Goal: Information Seeking & Learning: Check status

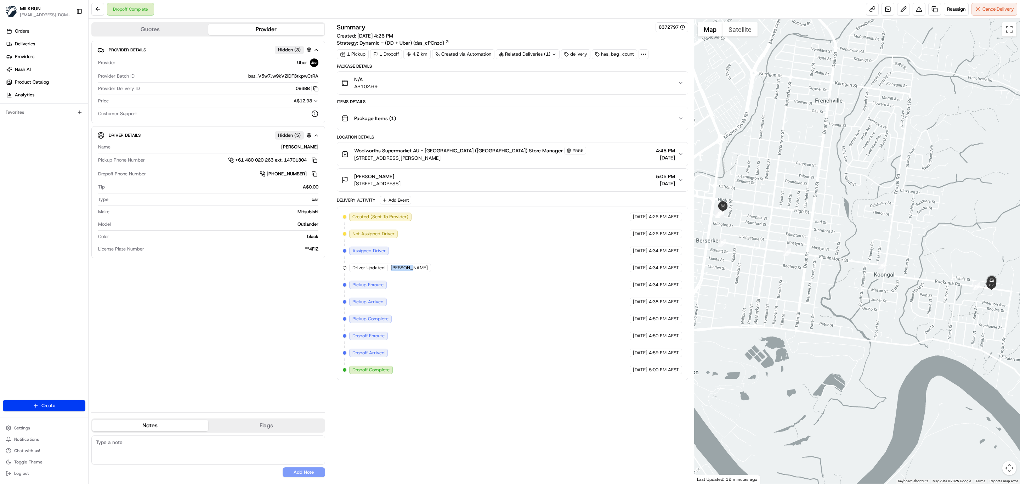
drag, startPoint x: 409, startPoint y: 270, endPoint x: 391, endPoint y: 270, distance: 17.7
click at [391, 270] on div "Driver Updated ANAIS Y." at bounding box center [390, 268] width 82 height 9
copy span "ANAIS Y."
click at [31, 44] on span "Deliveries" at bounding box center [25, 44] width 20 height 6
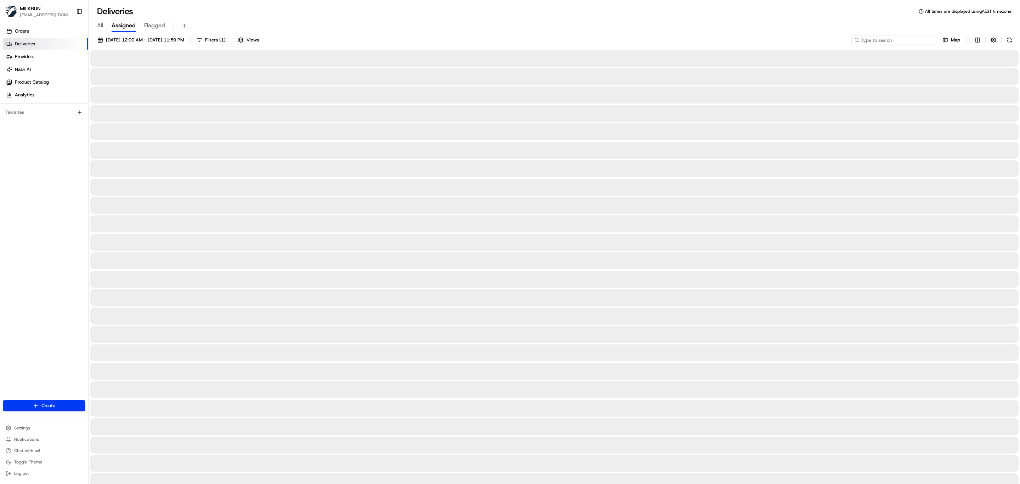
click at [897, 40] on input at bounding box center [894, 40] width 85 height 10
paste input "Yek L."
type input "Yek L."
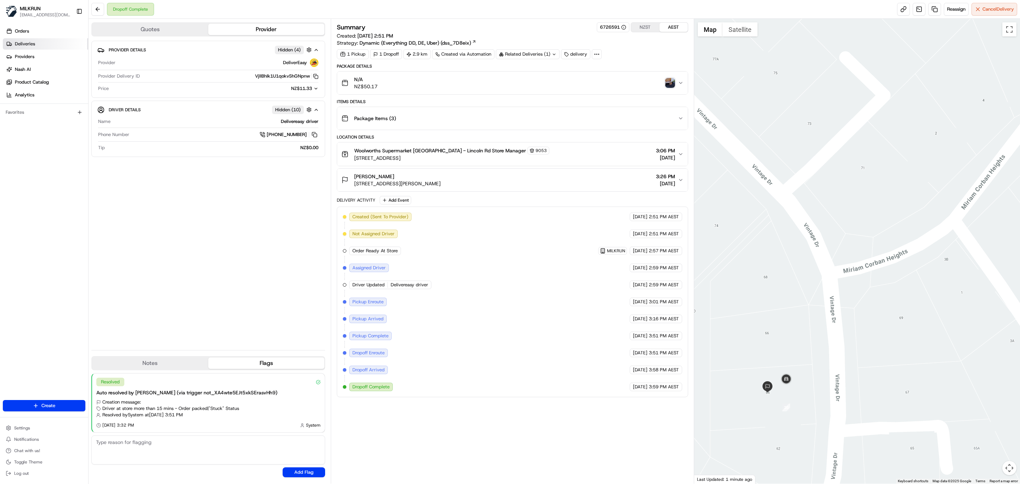
click at [17, 39] on link "Deliveries" at bounding box center [45, 43] width 85 height 11
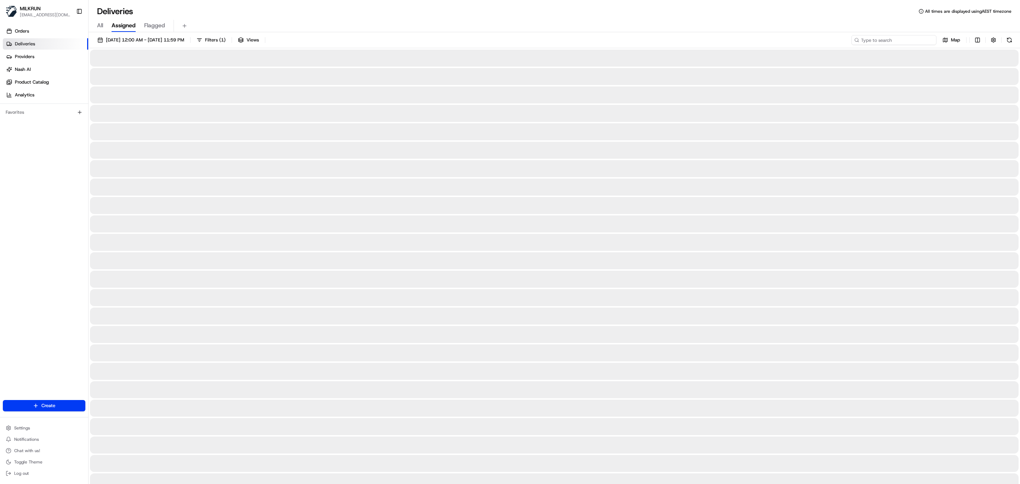
click at [902, 36] on input at bounding box center [894, 40] width 85 height 10
paste input "ANAIS Y."
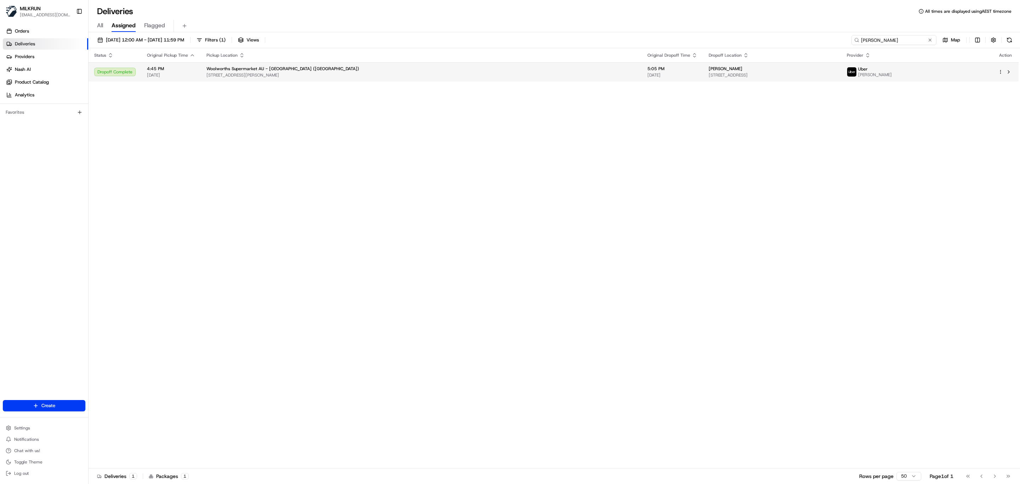
drag, startPoint x: 896, startPoint y: 35, endPoint x: 665, endPoint y: 63, distance: 233.3
click at [665, 63] on div "21/08/2025 12:00 AM - 21/08/2025 11:59 PM Filters ( 1 ) Views ANAIS Y. Map Stat…" at bounding box center [555, 258] width 932 height 453
paste input "Hannah Diamond"
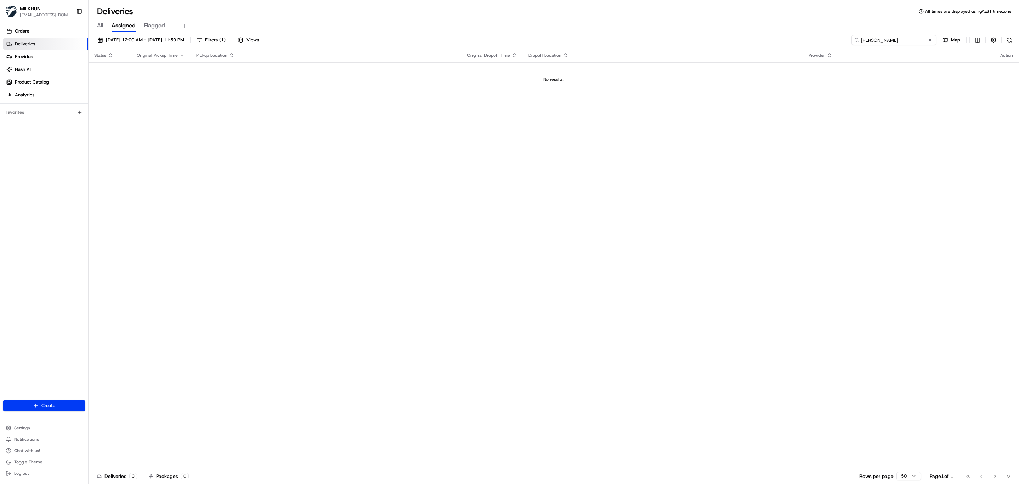
click at [859, 37] on input "Hannah Diamond" at bounding box center [894, 40] width 85 height 10
click at [863, 43] on input "Hannah Diamond" at bounding box center [894, 40] width 85 height 10
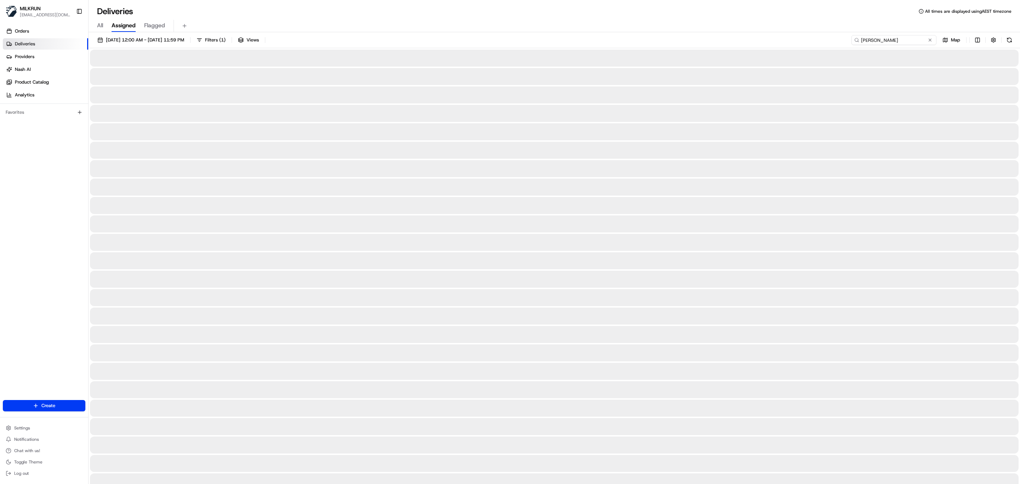
type input "Hannah Diamond"
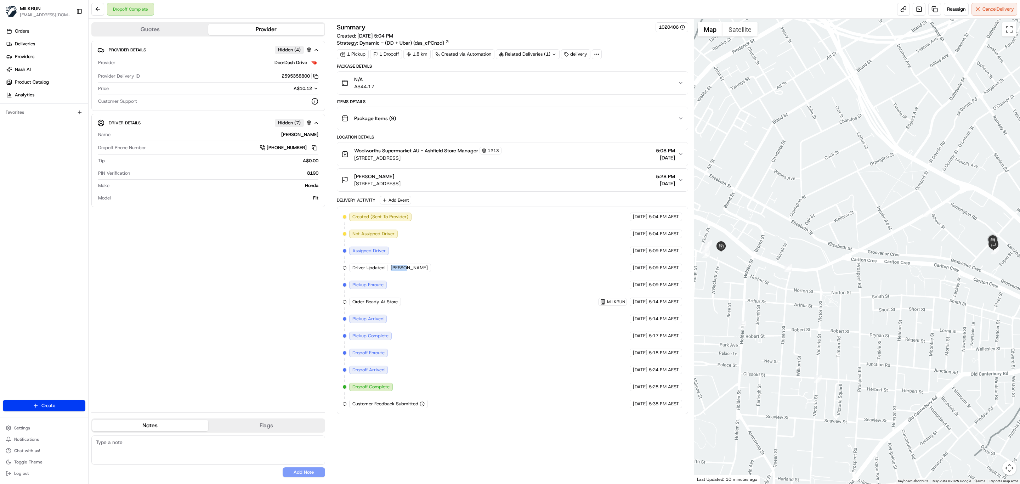
drag, startPoint x: 406, startPoint y: 272, endPoint x: 390, endPoint y: 276, distance: 16.5
click at [390, 272] on div "Driver Updated Yek L." at bounding box center [390, 268] width 82 height 9
copy span "Yek L."
click at [411, 269] on div "Created (Sent To Provider) DoorDash Drive 21/08/2025 5:04 PM AEST Not Assigned …" at bounding box center [512, 311] width 339 height 196
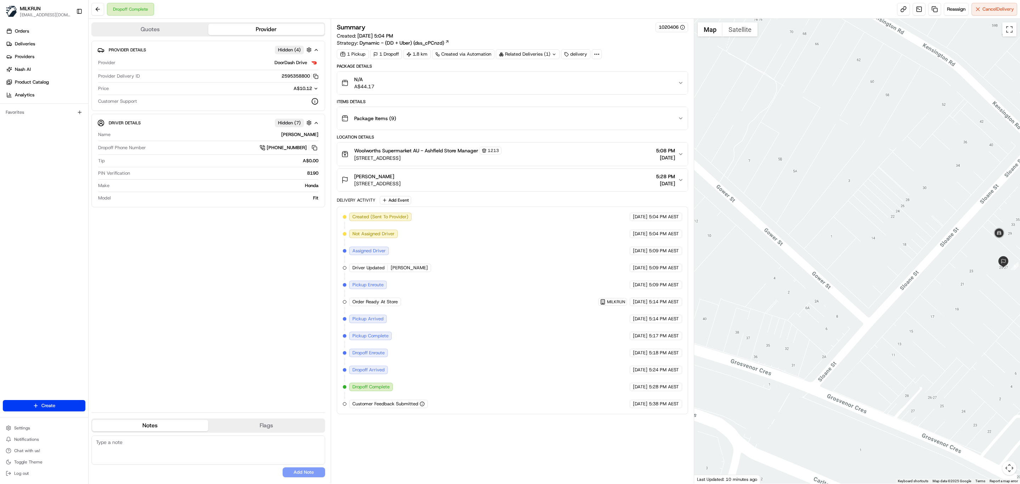
drag, startPoint x: 985, startPoint y: 254, endPoint x: 954, endPoint y: 257, distance: 30.9
click at [954, 257] on div at bounding box center [857, 251] width 326 height 465
drag, startPoint x: 400, startPoint y: 176, endPoint x: 354, endPoint y: 180, distance: 45.8
click at [354, 180] on div "Winnie Wong" at bounding box center [377, 176] width 46 height 7
copy span "Winnie Wong"
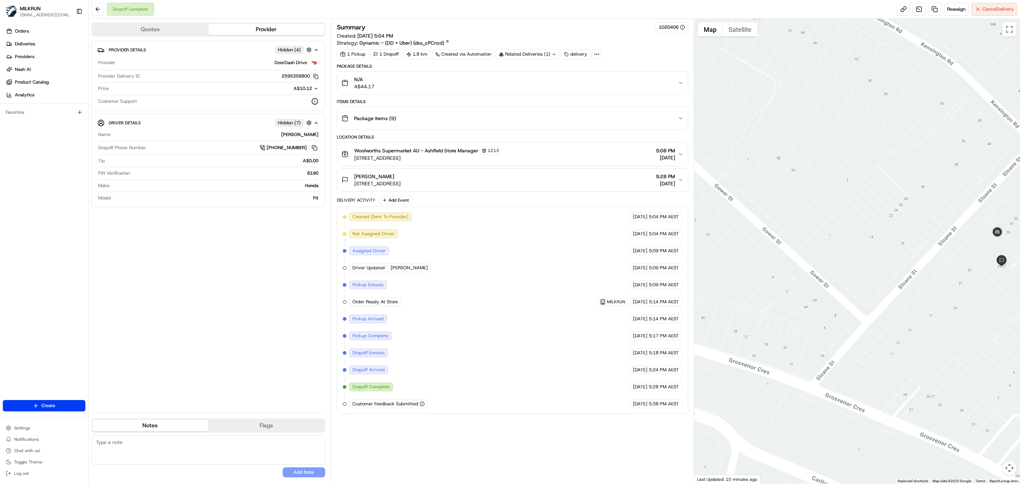
drag, startPoint x: 294, startPoint y: 269, endPoint x: 292, endPoint y: 218, distance: 51.5
click at [295, 269] on div "Provider Details Hidden ( 4 ) Provider DoorDash Drive Provider Delivery ID 2595…" at bounding box center [208, 224] width 234 height 366
click at [316, 77] on icon "button" at bounding box center [315, 76] width 5 height 5
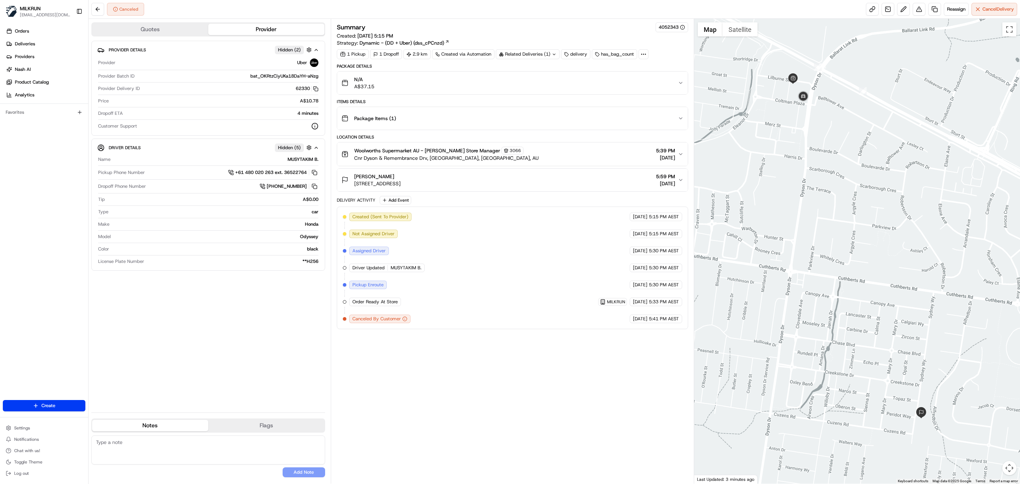
click at [404, 340] on div "Summary 4052343 Created: [DATE] 5:15 PM Strategy: Dynamic - (DD + Uber) (dss_cP…" at bounding box center [512, 251] width 351 height 458
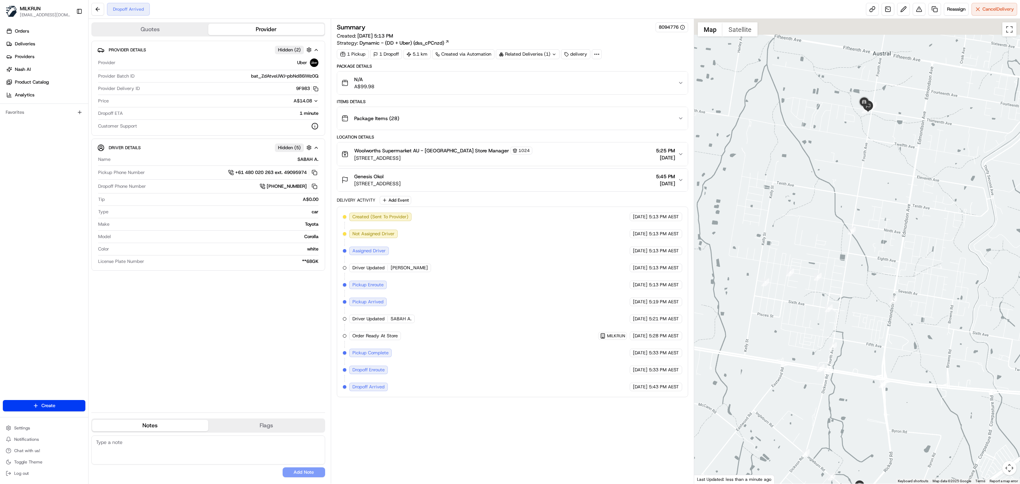
drag, startPoint x: 855, startPoint y: 146, endPoint x: 864, endPoint y: 208, distance: 63.4
click at [864, 208] on div at bounding box center [857, 251] width 326 height 465
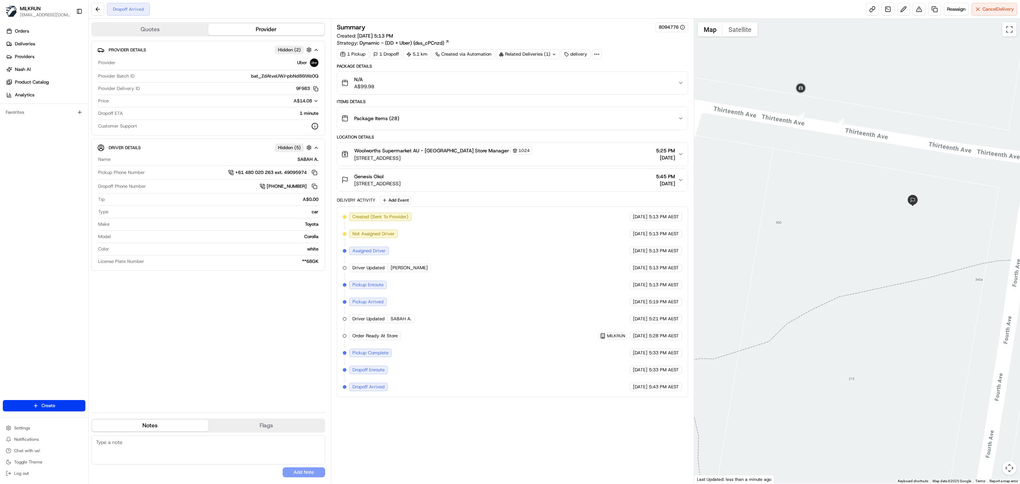
drag, startPoint x: 913, startPoint y: 196, endPoint x: 943, endPoint y: 227, distance: 43.4
click at [943, 227] on div at bounding box center [857, 251] width 326 height 465
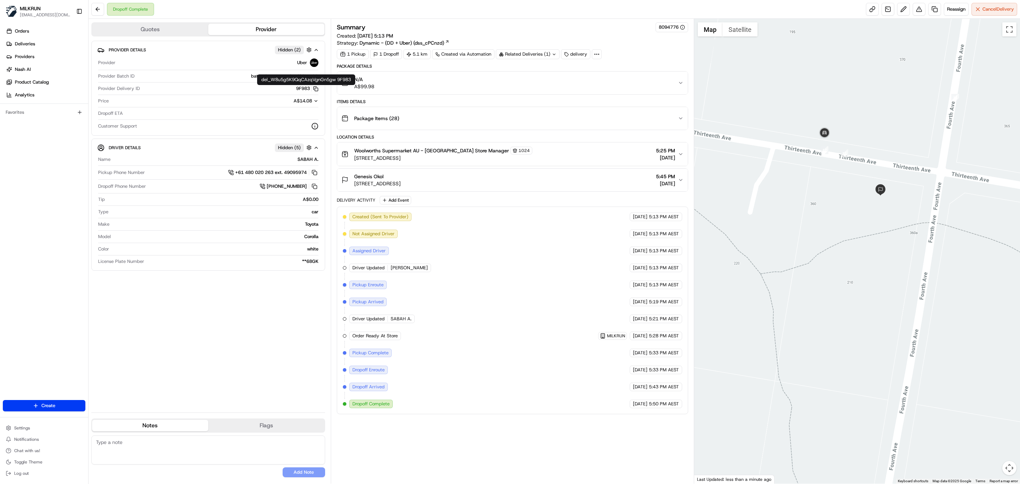
click at [315, 88] on icon "button" at bounding box center [315, 88] width 5 height 5
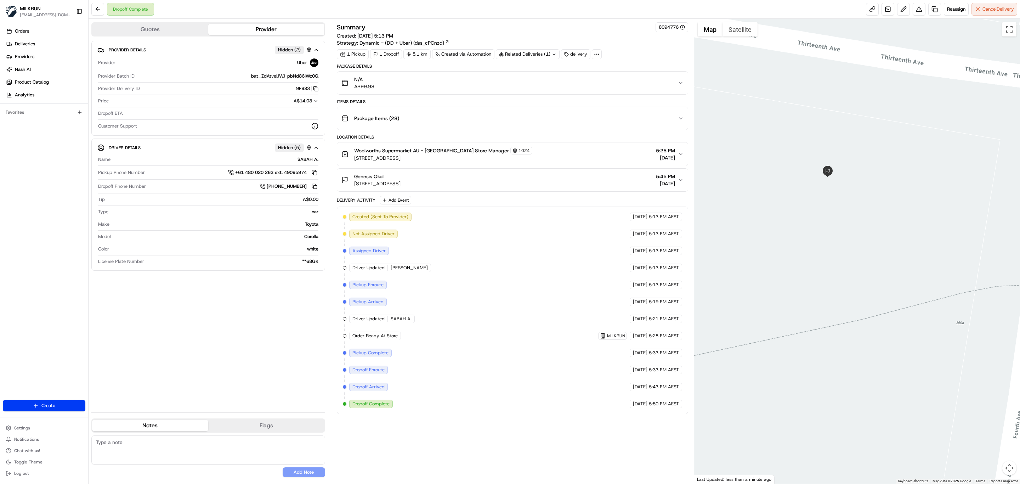
drag, startPoint x: 962, startPoint y: 249, endPoint x: 908, endPoint y: 226, distance: 59.0
click at [908, 226] on div at bounding box center [857, 251] width 326 height 465
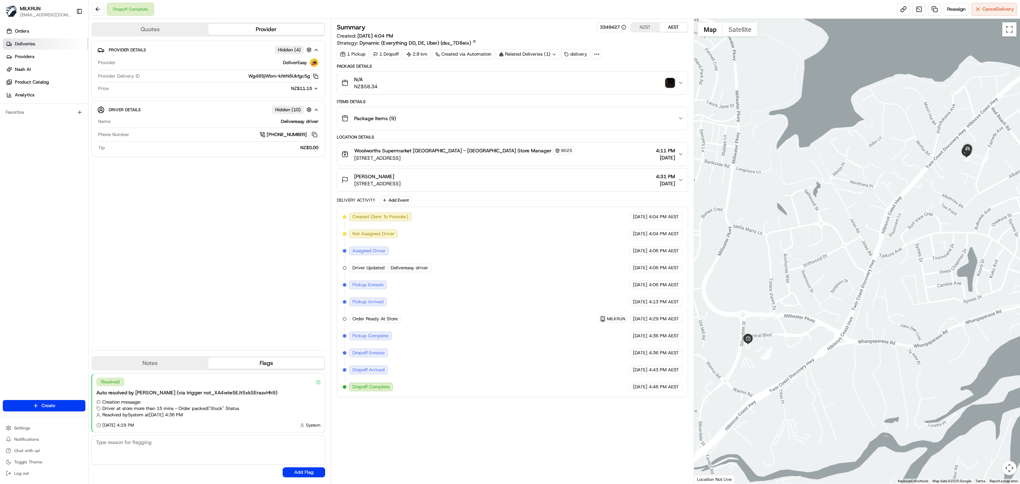
click at [29, 41] on span "Deliveries" at bounding box center [25, 44] width 20 height 6
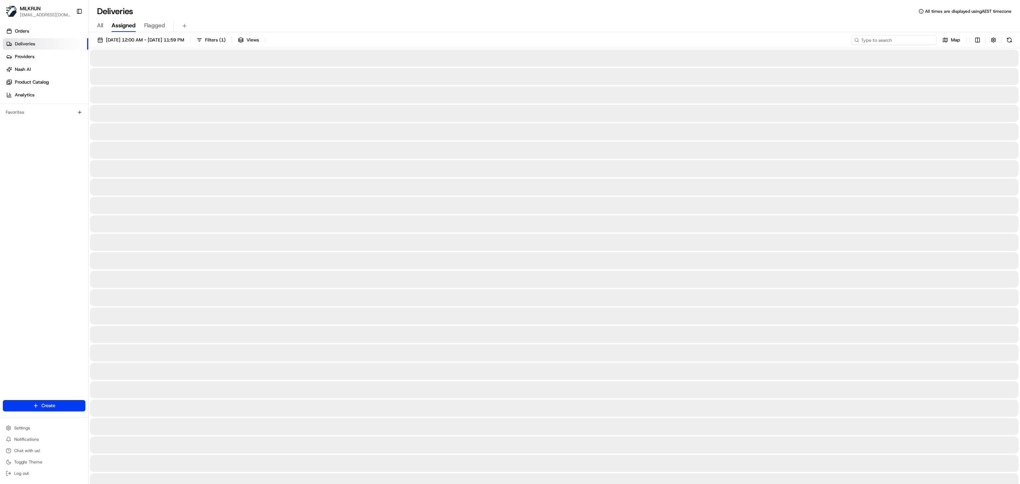
click at [905, 43] on input at bounding box center [894, 40] width 85 height 10
paste input "Phoebe Chomley"
click at [863, 40] on input "Phoebe Chomley" at bounding box center [894, 40] width 85 height 10
type input "Phoebe Chomley"
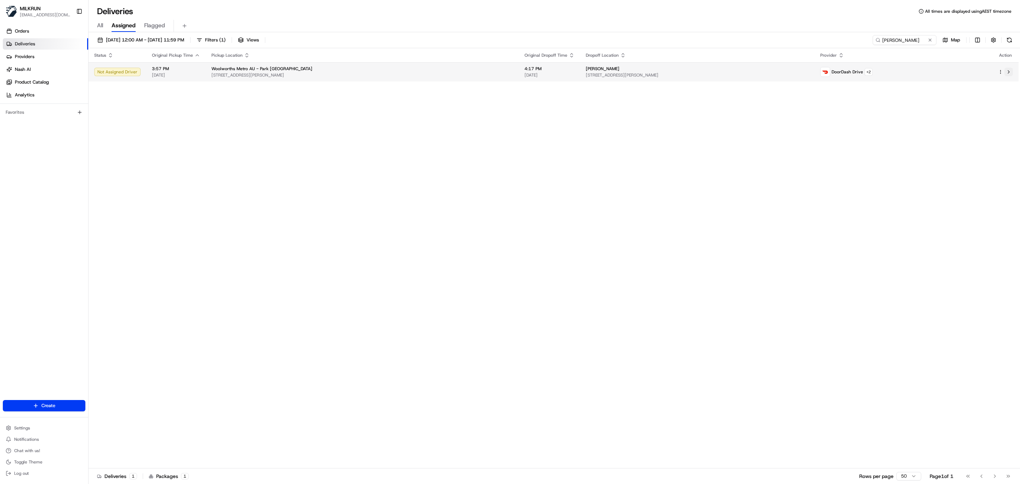
click at [1007, 72] on button at bounding box center [1009, 72] width 9 height 9
click at [495, 240] on div "Status Original Pickup Time Pickup Location Original Dropoff Time Dropoff Locat…" at bounding box center [554, 258] width 930 height 420
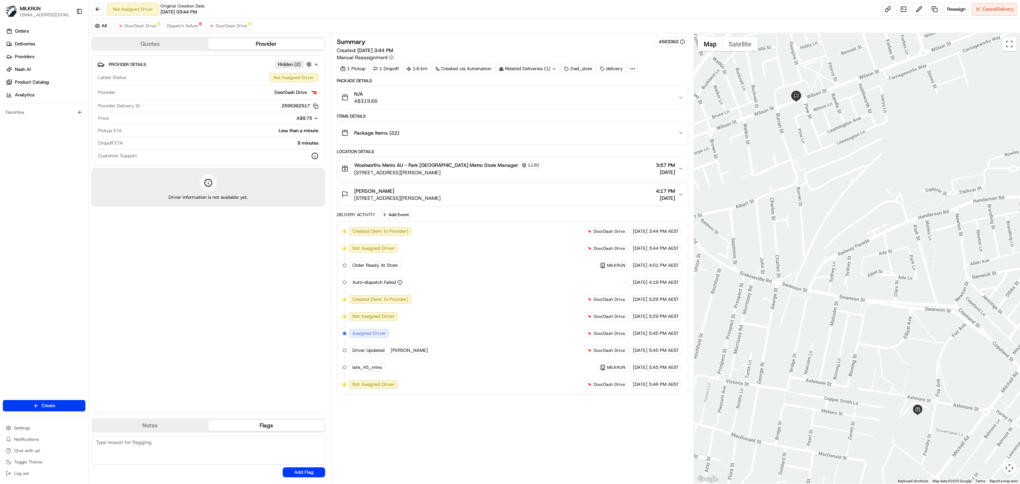
click at [217, 19] on div "All DoorDash Drive Dispatch Failure DoorDash Drive" at bounding box center [555, 26] width 932 height 15
click at [218, 21] on div "All DoorDash Drive Dispatch Failure DoorDash Drive" at bounding box center [555, 26] width 932 height 15
click at [220, 25] on span "DoorDash Drive" at bounding box center [232, 26] width 32 height 6
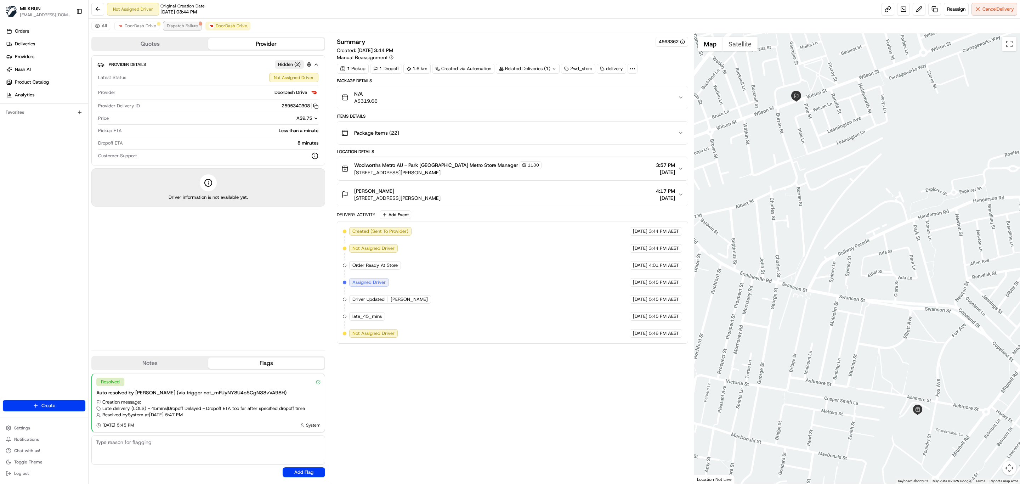
click at [175, 27] on span "Dispatch Failure" at bounding box center [182, 26] width 31 height 6
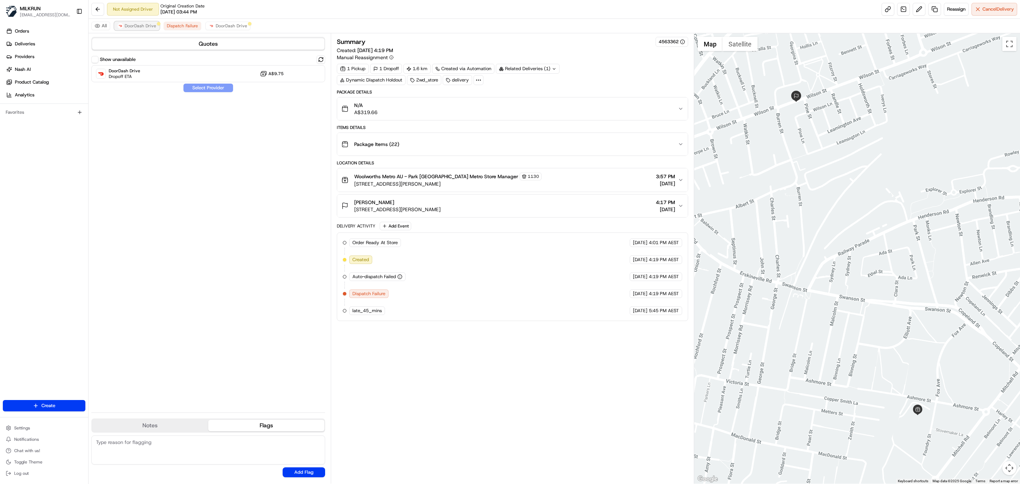
click at [150, 27] on span "DoorDash Drive" at bounding box center [141, 26] width 32 height 6
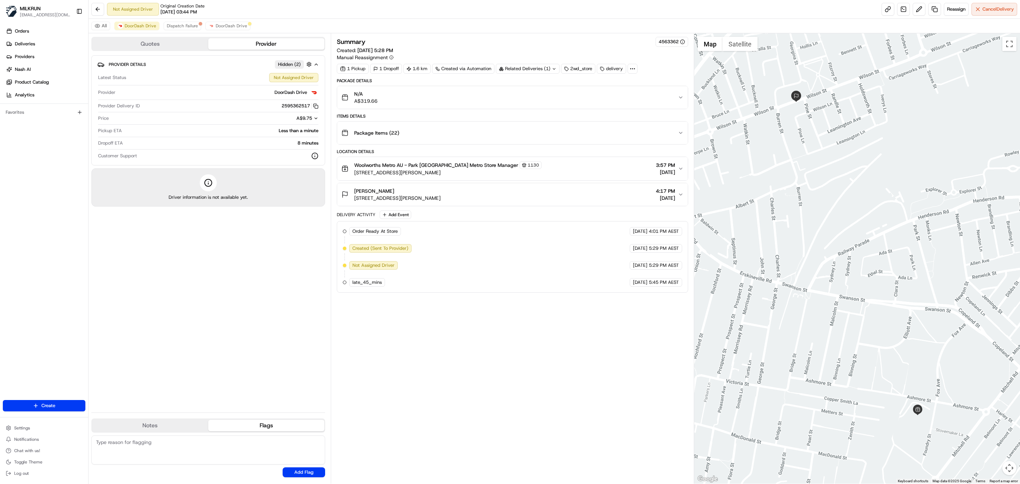
click at [502, 346] on div "Summary 4563362 Created: 21/08/2025 5:28 PM Manual Reassignment 1 Pickup 1 Drop…" at bounding box center [512, 258] width 351 height 443
click at [915, 9] on button at bounding box center [919, 9] width 13 height 13
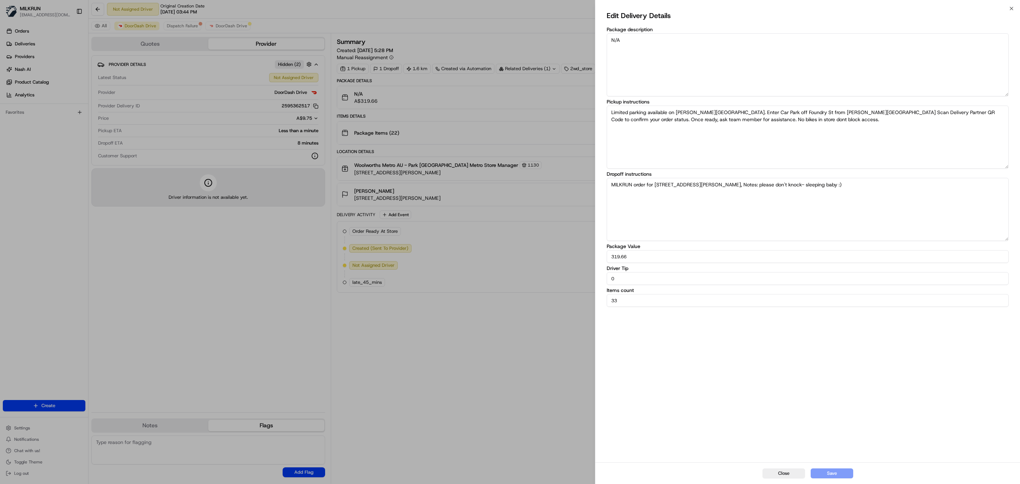
drag, startPoint x: 621, startPoint y: 278, endPoint x: 576, endPoint y: 278, distance: 44.6
click at [576, 278] on body "MILKRUN idiesca@woolworths.com.au Toggle Sidebar Orders Deliveries Providers Na…" at bounding box center [510, 242] width 1020 height 484
type input "5"
click at [837, 471] on button "Save" at bounding box center [832, 473] width 43 height 10
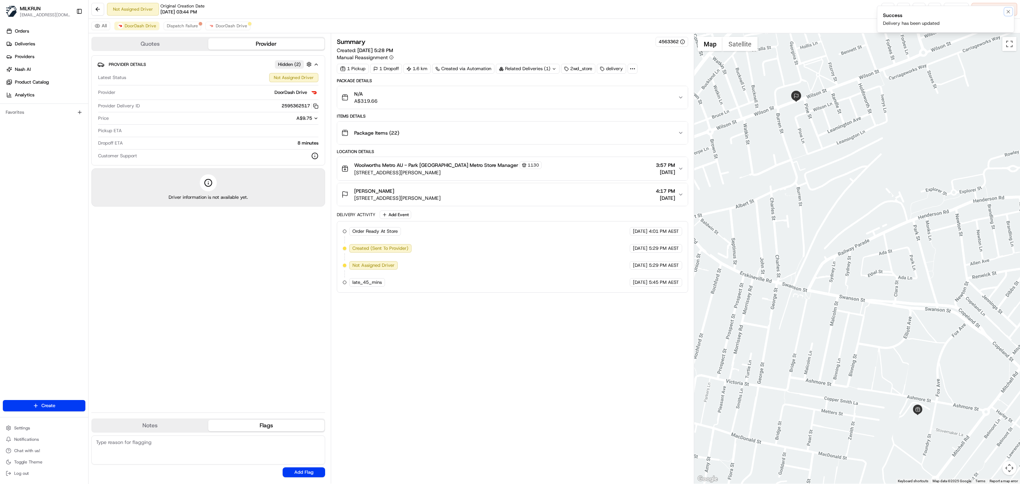
click at [1012, 8] on button "Notifications (F8)" at bounding box center [1008, 11] width 9 height 9
click at [950, 8] on span "Reassign" at bounding box center [956, 9] width 18 height 6
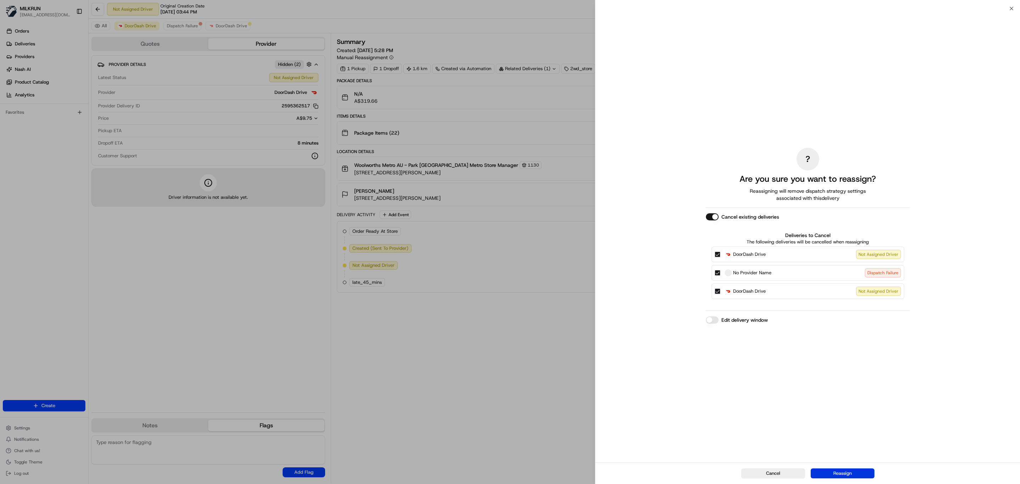
click at [849, 473] on button "Reassign" at bounding box center [843, 473] width 64 height 10
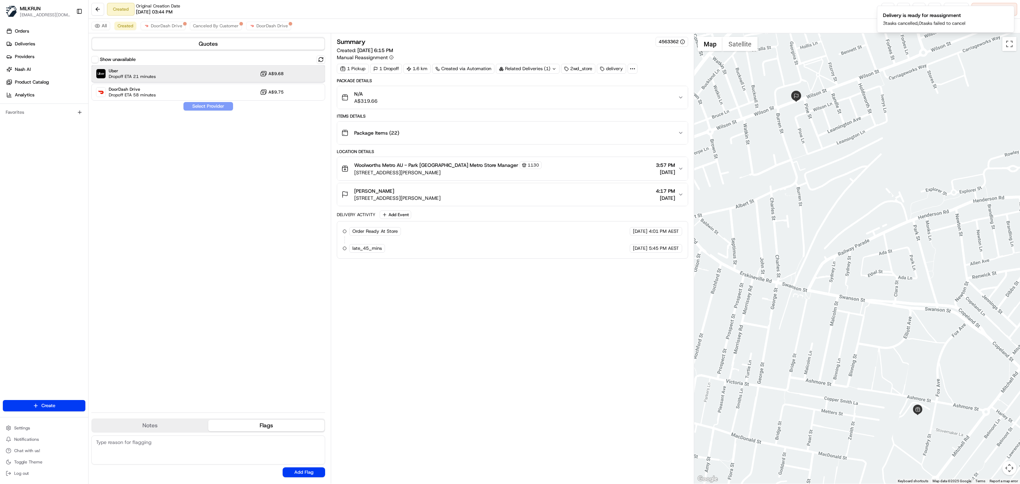
click at [153, 78] on span "Dropoff ETA 21 minutes" at bounding box center [132, 77] width 47 height 6
click at [222, 108] on button "Assign Provider" at bounding box center [208, 106] width 50 height 9
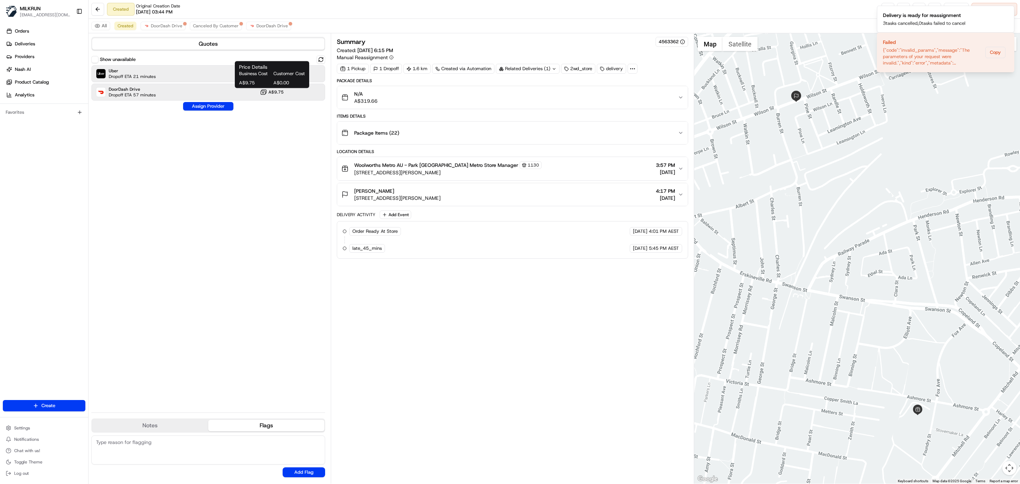
click at [276, 94] on span "A$9.75" at bounding box center [276, 92] width 15 height 6
click at [206, 108] on button "Assign Provider" at bounding box center [208, 106] width 50 height 9
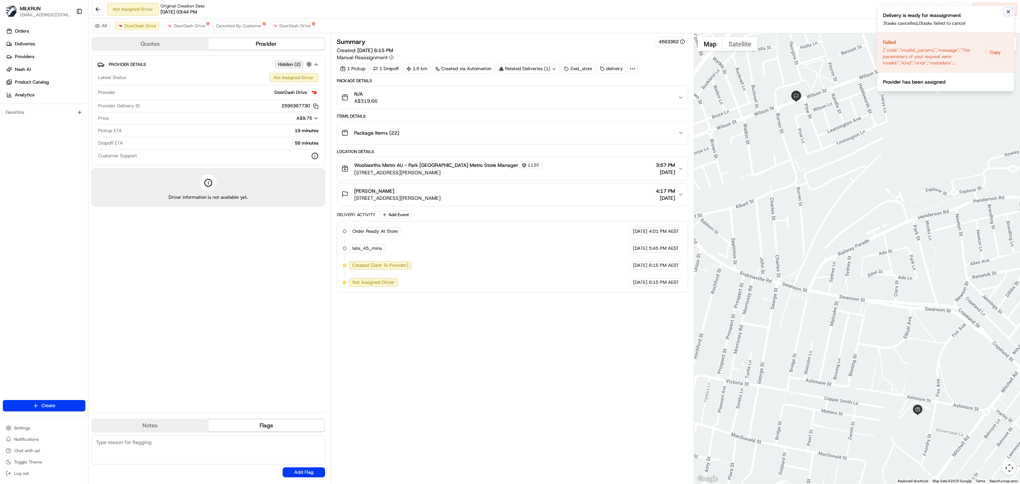
click at [1011, 12] on icon "Notifications (F8)" at bounding box center [1009, 12] width 6 height 6
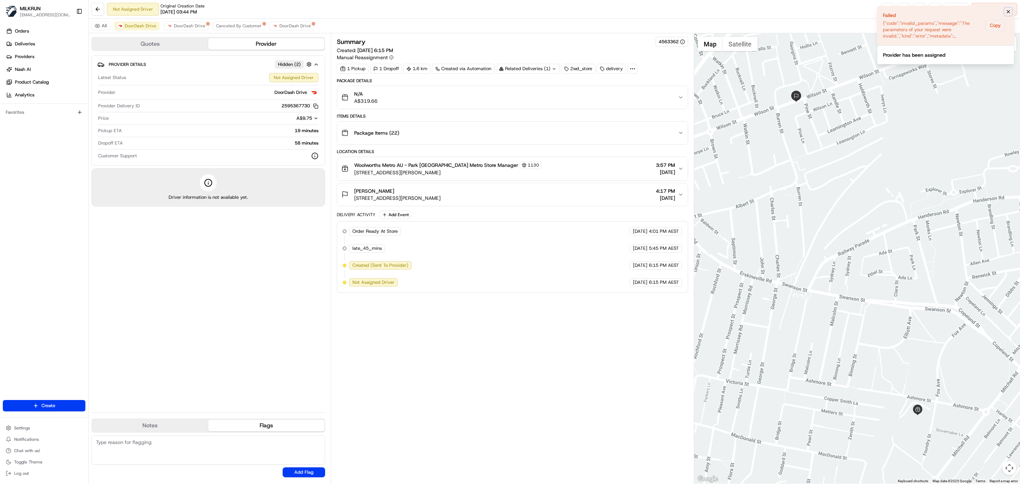
click at [1006, 14] on icon "Notifications (F8)" at bounding box center [1009, 12] width 6 height 6
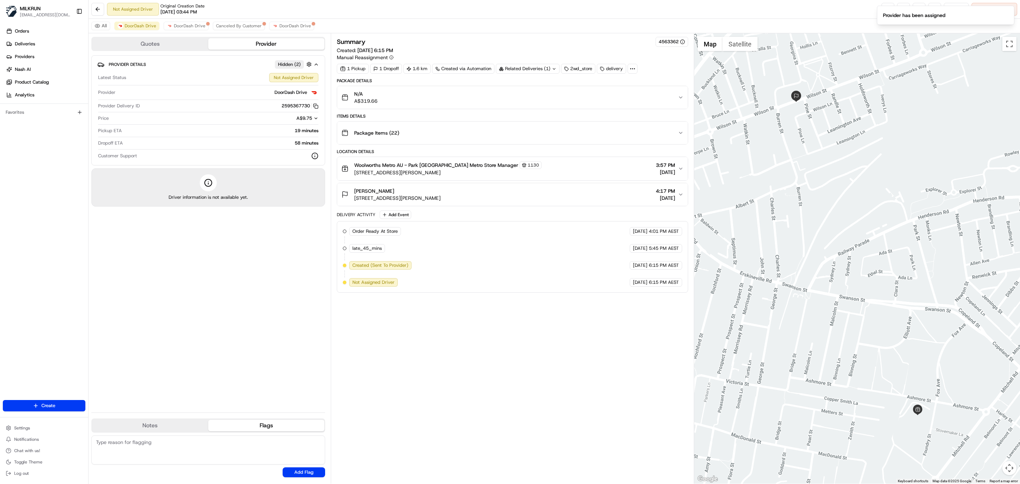
click at [502, 363] on div "Summary 4563362 Created: 21/08/2025 6:15 PM Manual Reassignment 1 Pickup 1 Drop…" at bounding box center [512, 258] width 351 height 443
click at [913, 10] on button at bounding box center [919, 9] width 13 height 13
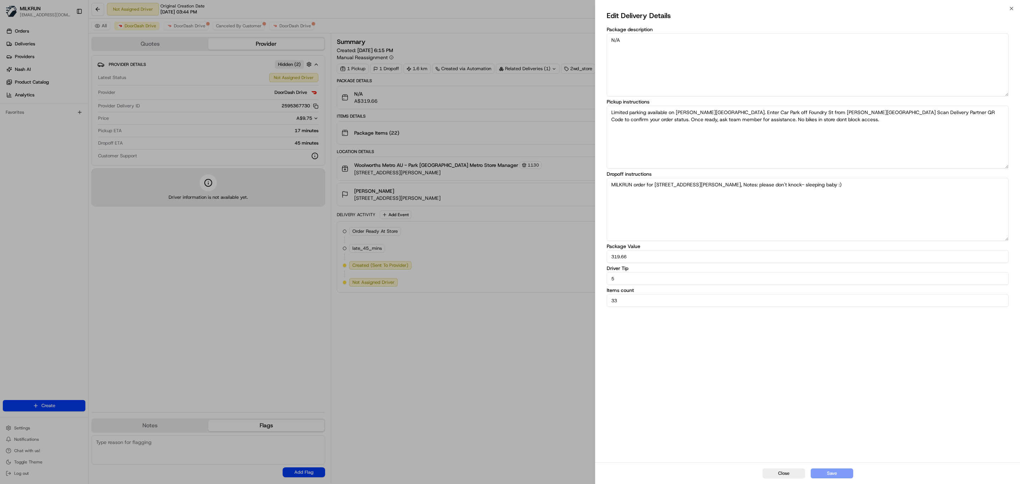
drag, startPoint x: 625, startPoint y: 280, endPoint x: 573, endPoint y: 280, distance: 51.7
click at [573, 280] on body "MILKRUN idiesca@woolworths.com.au Toggle Sidebar Orders Deliveries Providers Na…" at bounding box center [510, 242] width 1020 height 484
type input "10"
click at [834, 473] on button "Save" at bounding box center [832, 473] width 43 height 10
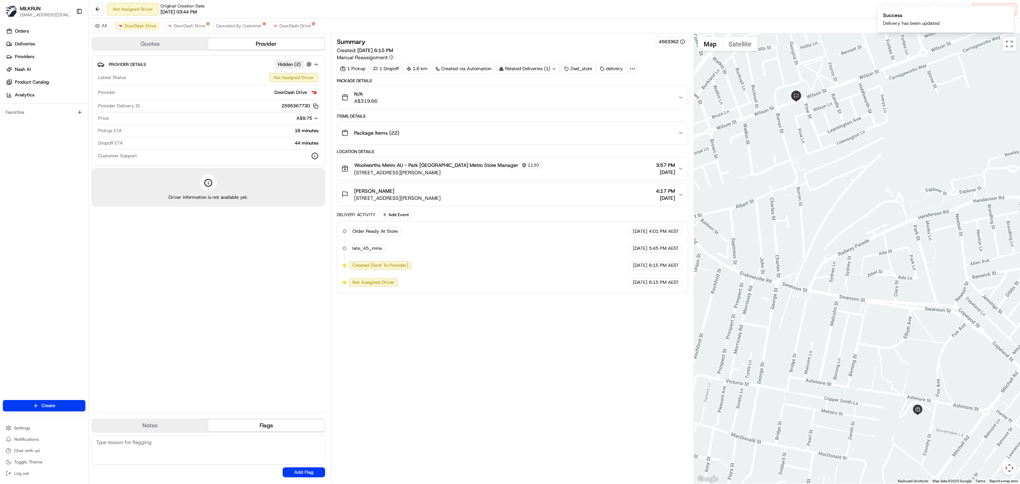
click at [519, 397] on div "Summary 4563362 Created: 21/08/2025 6:15 PM Manual Reassignment 1 Pickup 1 Drop…" at bounding box center [512, 258] width 351 height 443
click at [410, 361] on div "Summary 4563362 Created: 21/08/2025 6:15 PM Manual Reassignment 1 Pickup 1 Drop…" at bounding box center [512, 258] width 351 height 443
click at [914, 14] on button at bounding box center [919, 9] width 13 height 13
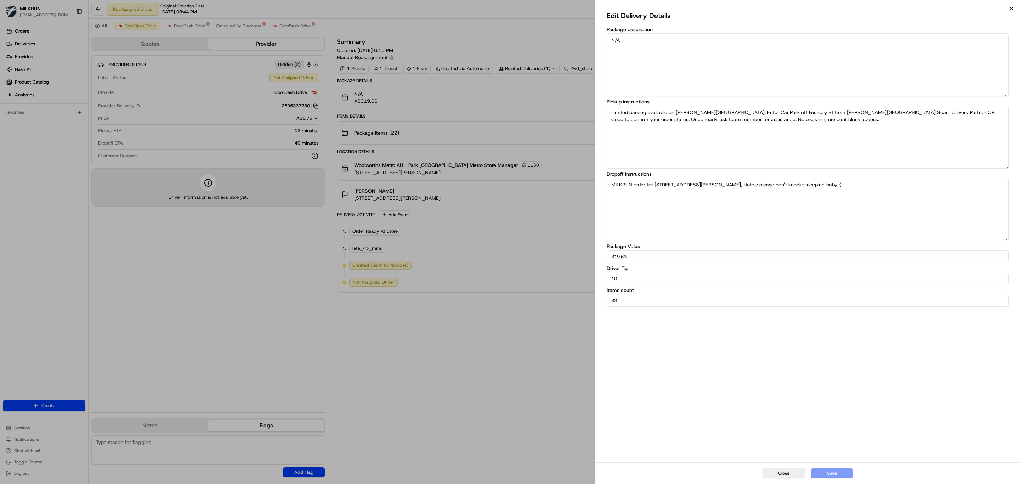
click at [1012, 7] on icon "button" at bounding box center [1012, 9] width 6 height 6
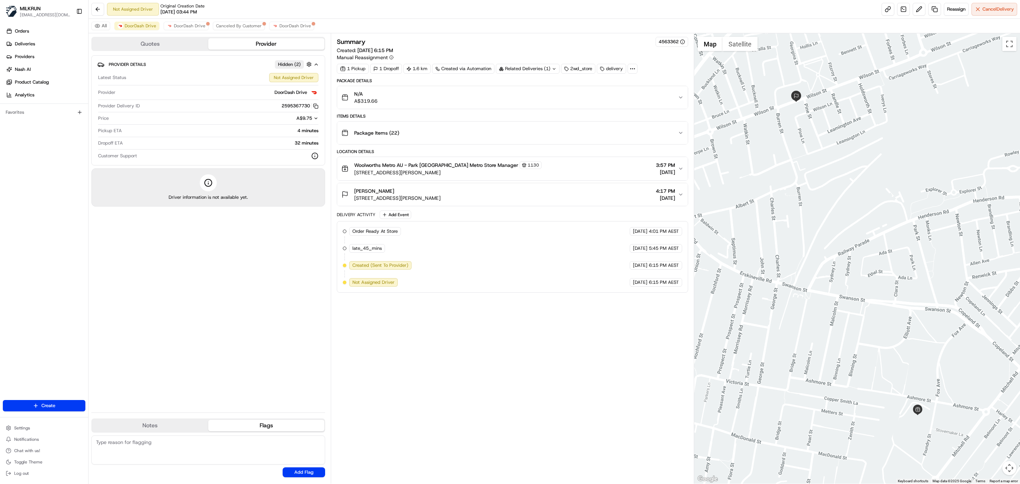
click at [543, 384] on div "Summary 4563362 Created: 21/08/2025 6:15 PM Manual Reassignment 1 Pickup 1 Drop…" at bounding box center [512, 258] width 351 height 443
click at [917, 12] on button at bounding box center [919, 9] width 13 height 13
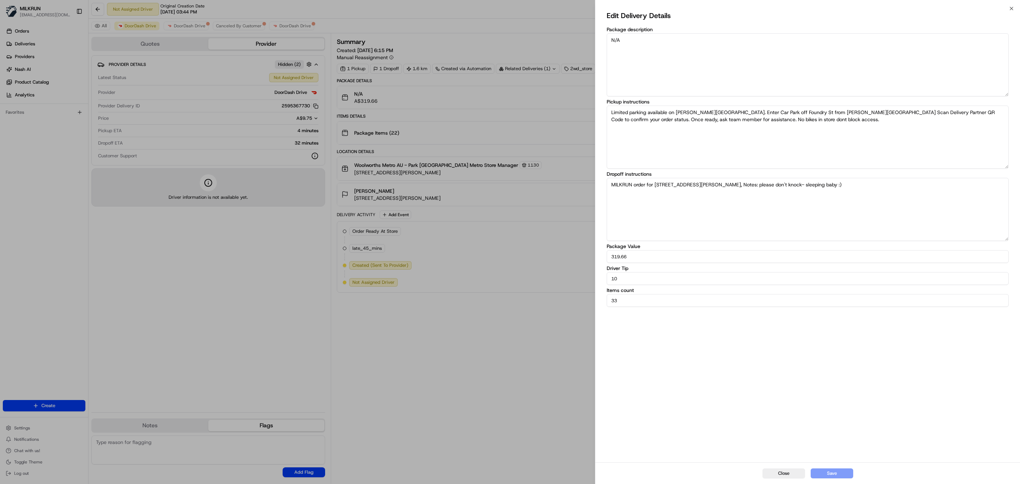
drag, startPoint x: 625, startPoint y: 283, endPoint x: 576, endPoint y: 283, distance: 48.9
click at [576, 283] on body "MILKRUN idiesca@woolworths.com.au Toggle Sidebar Orders Deliveries Providers Na…" at bounding box center [510, 242] width 1020 height 484
type input "15"
click at [845, 473] on button "Save" at bounding box center [832, 473] width 43 height 10
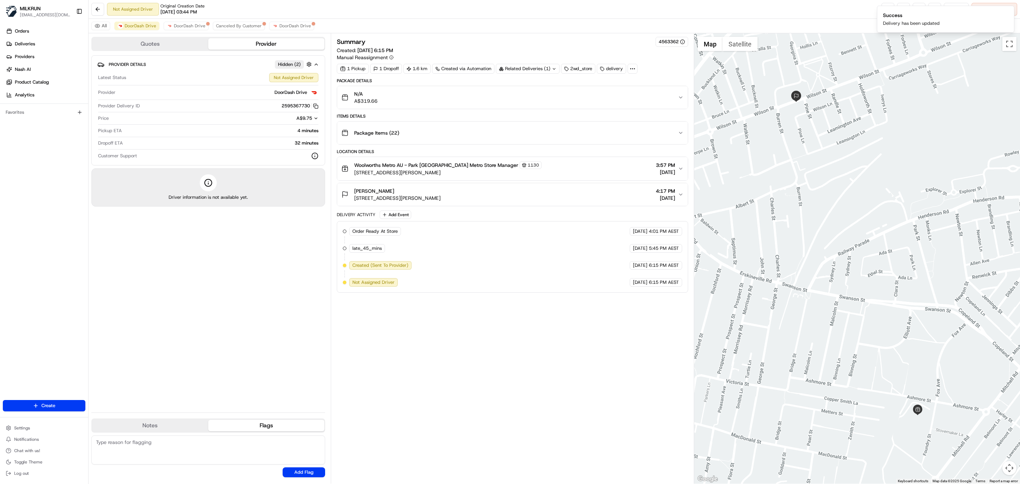
click at [550, 361] on div "Summary 4563362 Created: 21/08/2025 6:15 PM Manual Reassignment 1 Pickup 1 Drop…" at bounding box center [512, 258] width 351 height 443
click at [555, 344] on div "Summary 4563362 Created: 21/08/2025 6:15 PM Manual Reassignment 1 Pickup 1 Drop…" at bounding box center [512, 258] width 351 height 443
click at [432, 336] on div "Summary 4563362 Created: 21/08/2025 6:15 PM Manual Reassignment 1 Pickup 1 Drop…" at bounding box center [512, 258] width 351 height 443
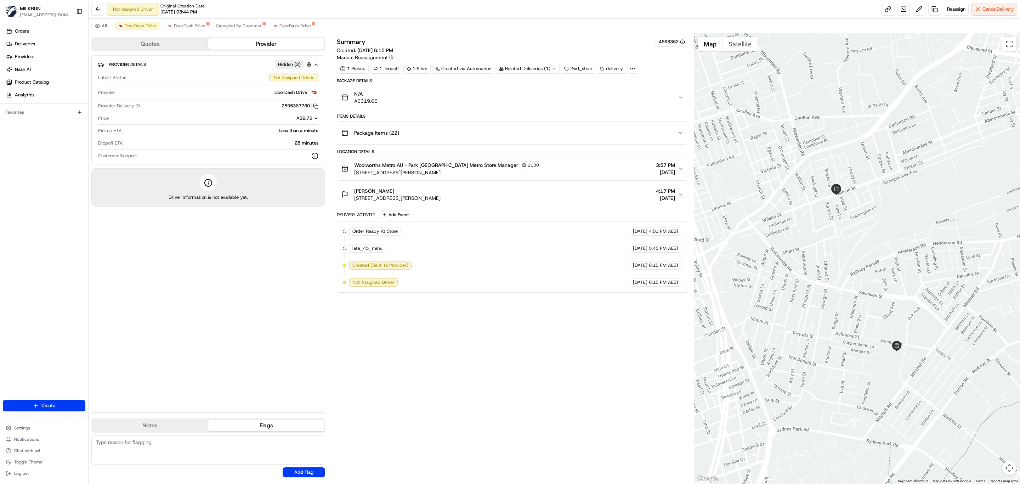
click at [453, 333] on div "Summary 4563362 Created: 21/08/2025 6:15 PM Manual Reassignment 1 Pickup 1 Drop…" at bounding box center [512, 258] width 351 height 443
click at [524, 444] on div "Summary 4563362 Created: 21/08/2025 6:15 PM Manual Reassignment 1 Pickup 1 Drop…" at bounding box center [512, 258] width 351 height 443
click at [914, 11] on button at bounding box center [919, 9] width 13 height 13
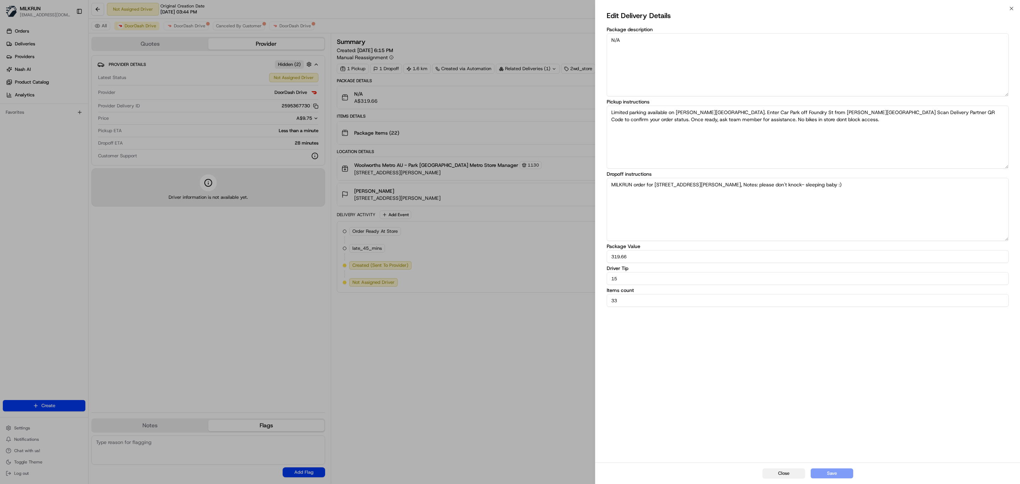
click at [777, 473] on button "Close" at bounding box center [784, 473] width 43 height 10
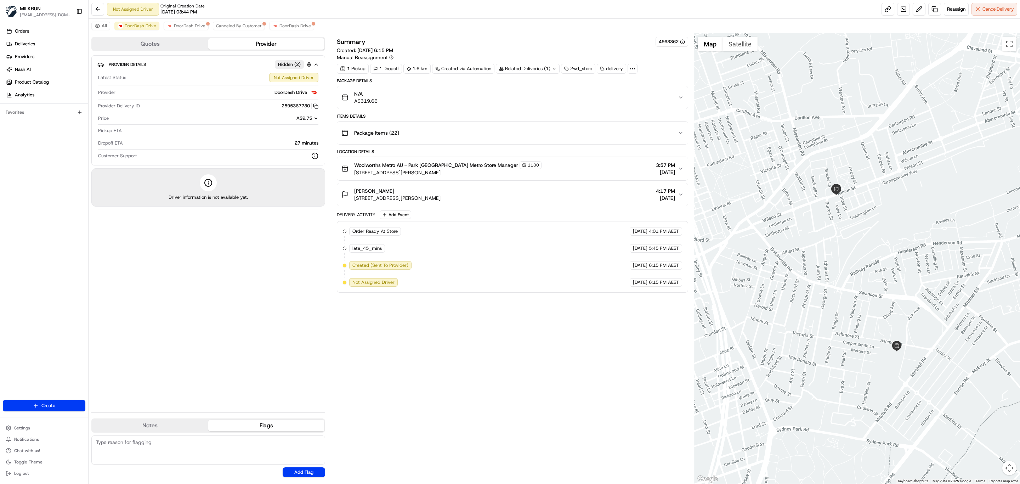
click at [514, 359] on div "Summary 4563362 Created: 21/08/2025 6:15 PM Manual Reassignment 1 Pickup 1 Drop…" at bounding box center [512, 258] width 351 height 443
click at [914, 6] on button at bounding box center [919, 9] width 13 height 13
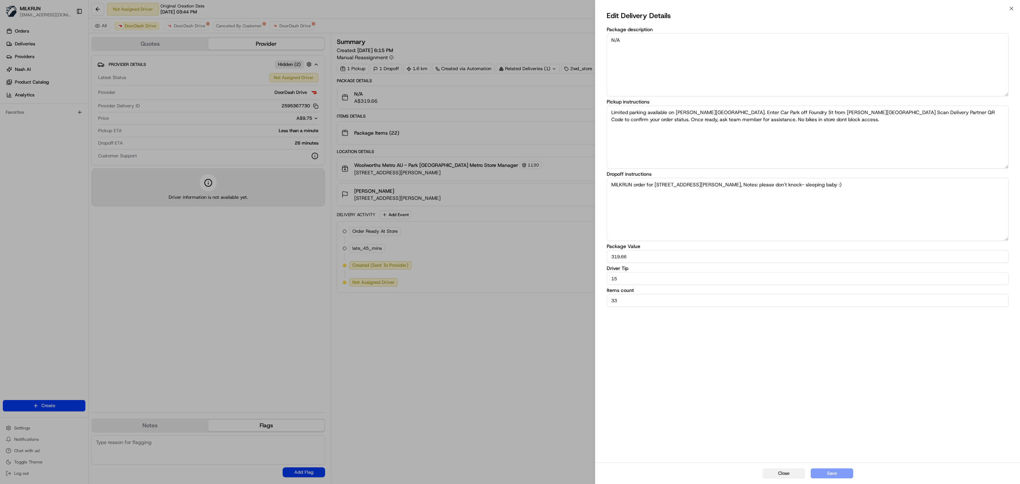
click at [782, 474] on button "Close" at bounding box center [784, 473] width 43 height 10
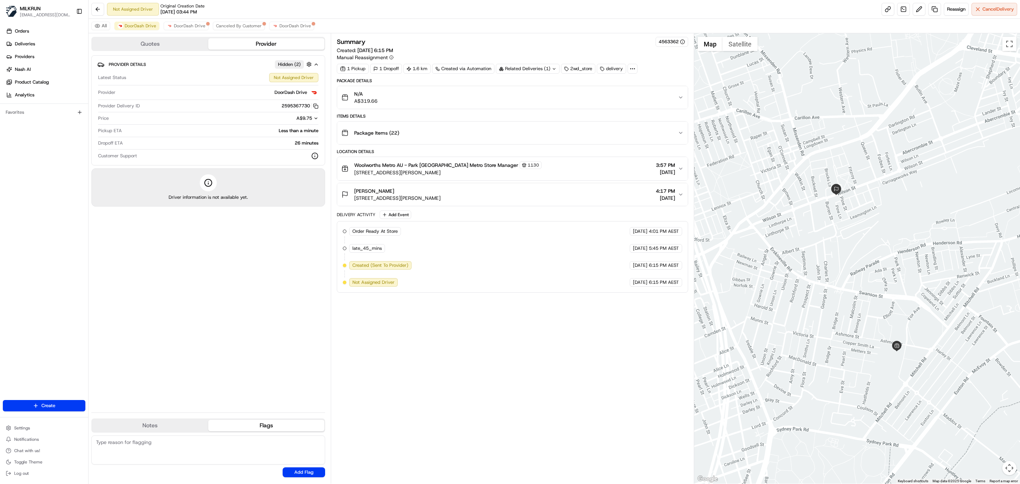
click at [679, 130] on button "Package Items ( 22 )" at bounding box center [512, 133] width 351 height 23
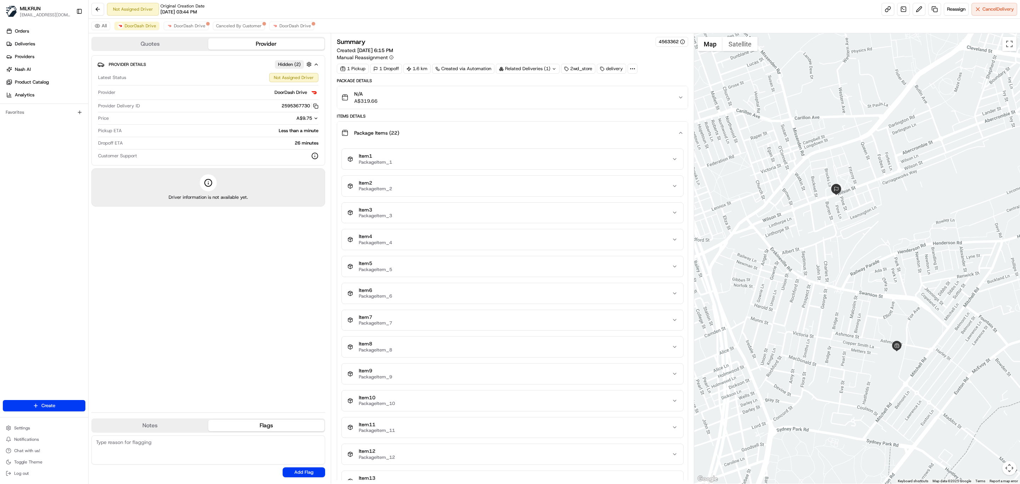
click at [633, 69] on icon at bounding box center [633, 69] width 6 height 6
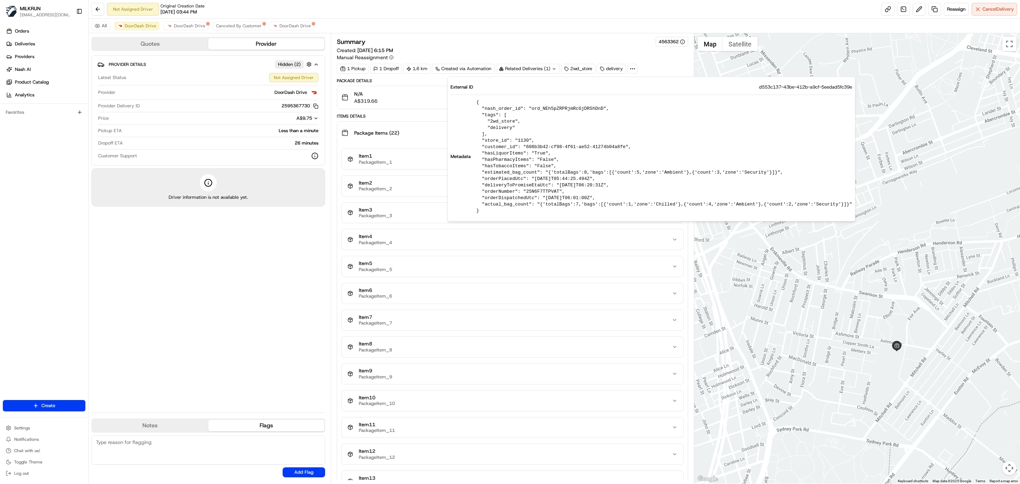
click at [289, 321] on div "Provider Details Hidden ( 2 ) Latest Status Not Assigned Driver Provider DoorDa…" at bounding box center [208, 230] width 234 height 351
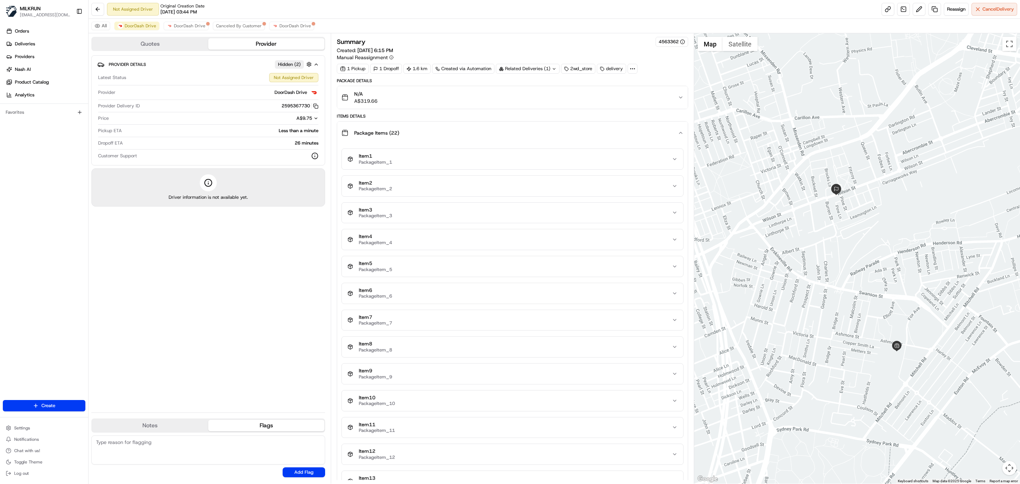
click at [678, 135] on icon "button" at bounding box center [681, 133] width 6 height 6
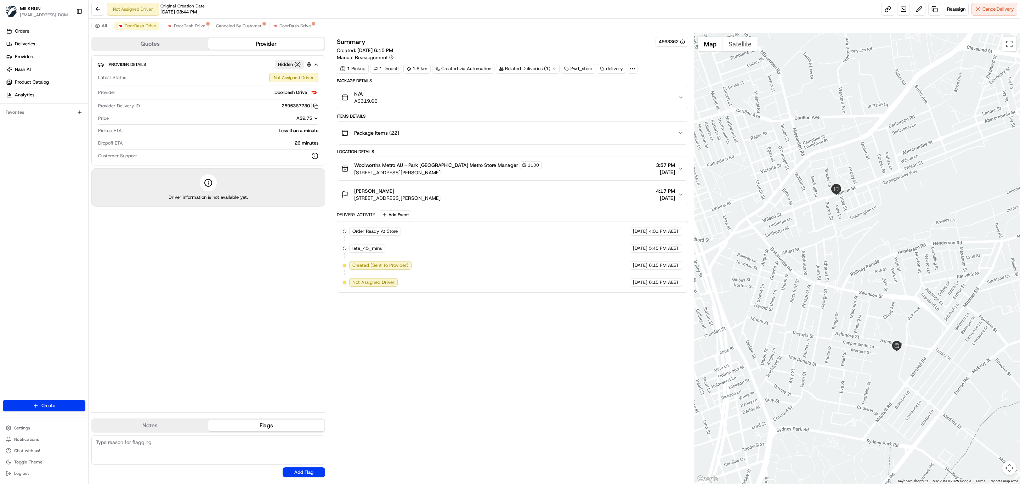
click at [505, 379] on div "Summary 4563362 Created: 21/08/2025 6:15 PM Manual Reassignment 1 Pickup 1 Drop…" at bounding box center [512, 258] width 351 height 443
click at [463, 379] on div "Summary 4563362 Created: 21/08/2025 6:15 PM Manual Reassignment 1 Pickup 1 Drop…" at bounding box center [512, 258] width 351 height 443
click at [917, 10] on button at bounding box center [919, 9] width 13 height 13
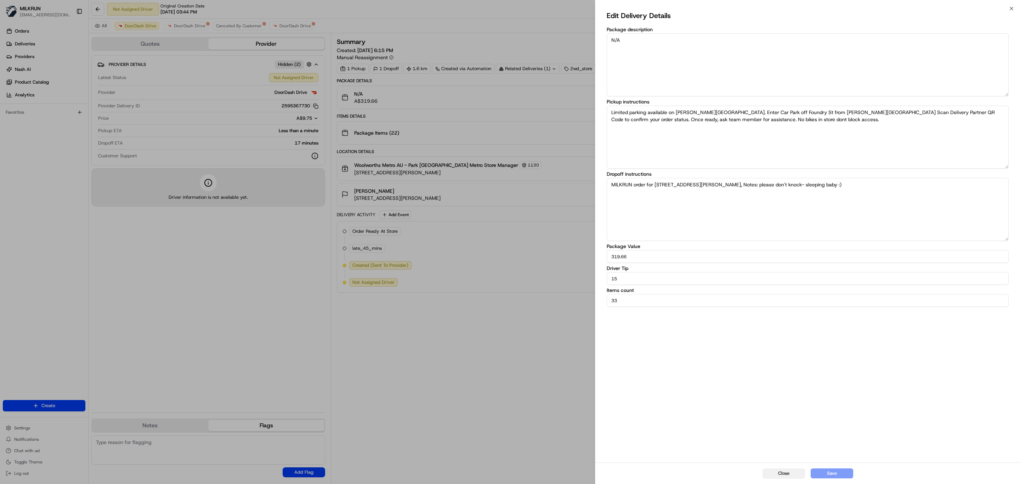
click at [776, 471] on button "Close" at bounding box center [784, 473] width 43 height 10
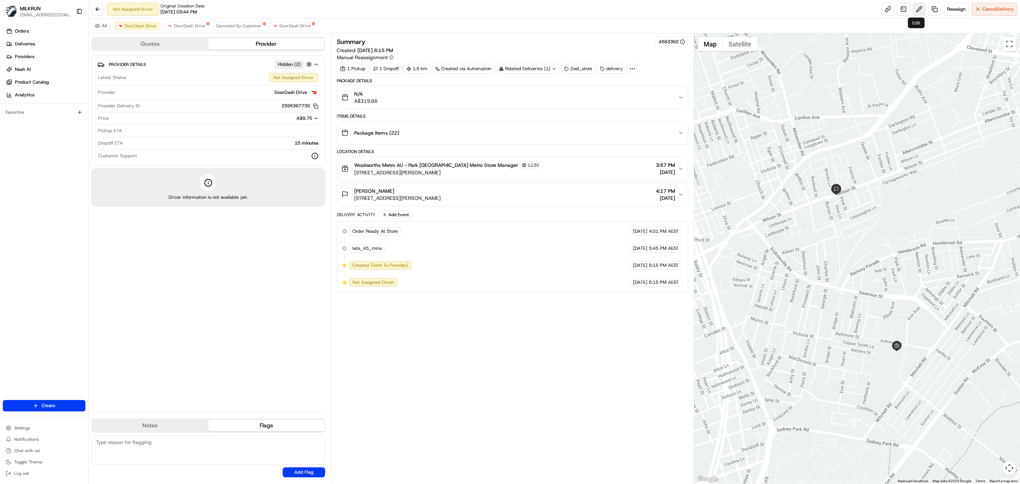
click at [917, 11] on button at bounding box center [919, 9] width 13 height 13
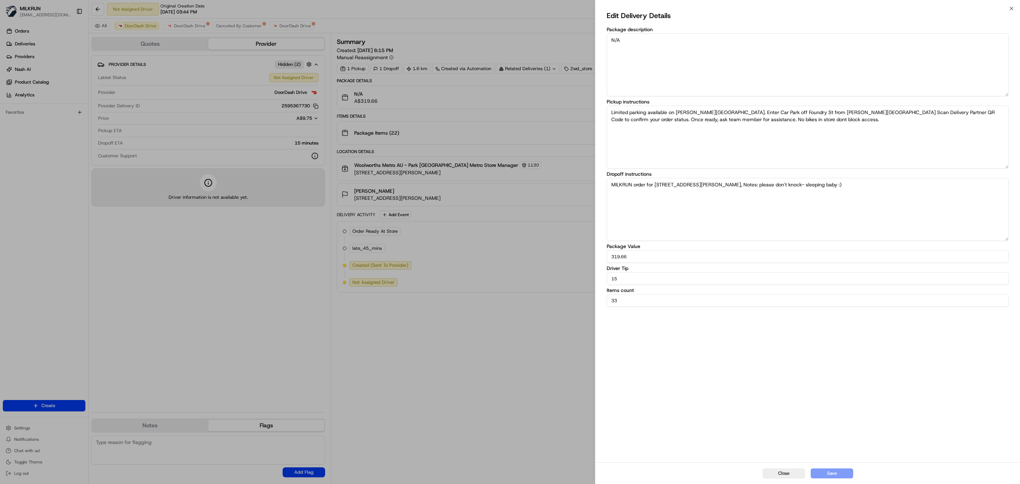
drag, startPoint x: 635, startPoint y: 280, endPoint x: 564, endPoint y: 274, distance: 70.8
click at [564, 274] on body "MILKRUN idiesca@woolworths.com.au Toggle Sidebar Orders Deliveries Providers Na…" at bounding box center [510, 242] width 1020 height 484
type input "20"
click at [823, 475] on button "Save" at bounding box center [832, 473] width 43 height 10
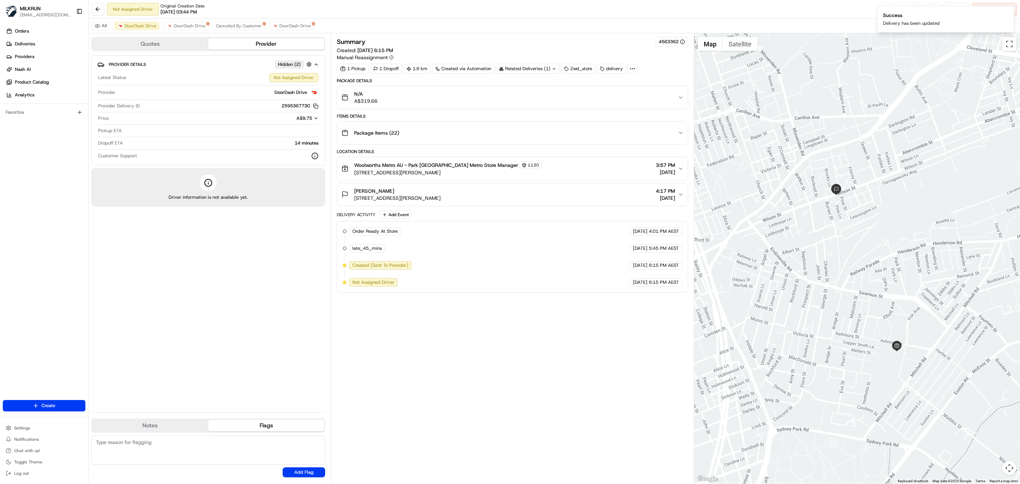
click at [502, 405] on div "Summary 4563362 Created: 21/08/2025 6:15 PM Manual Reassignment 1 Pickup 1 Drop…" at bounding box center [512, 258] width 351 height 443
click at [487, 346] on div "Summary 4563362 Created: 21/08/2025 6:15 PM Manual Reassignment 1 Pickup 1 Drop…" at bounding box center [512, 258] width 351 height 443
click at [684, 98] on button "N/A A$319.66" at bounding box center [512, 97] width 351 height 23
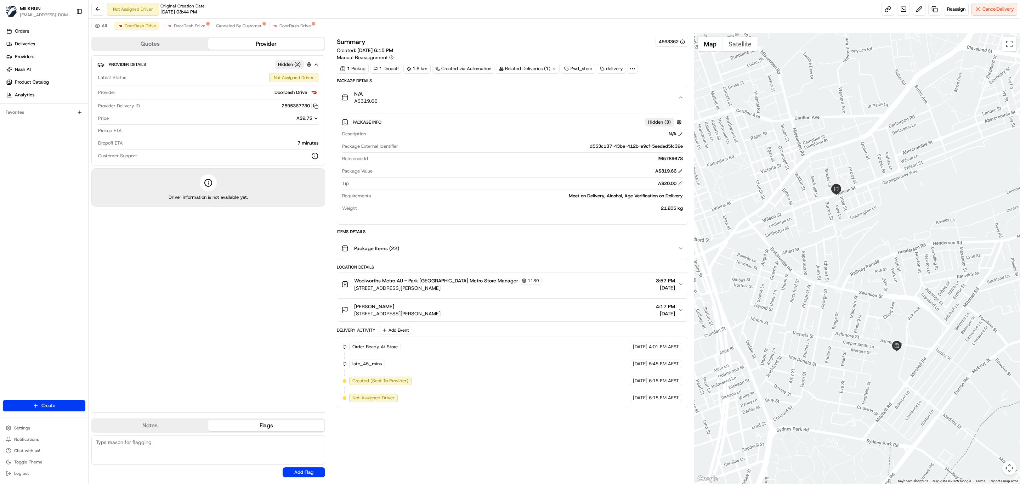
click at [373, 100] on span "A$319.66" at bounding box center [365, 100] width 23 height 7
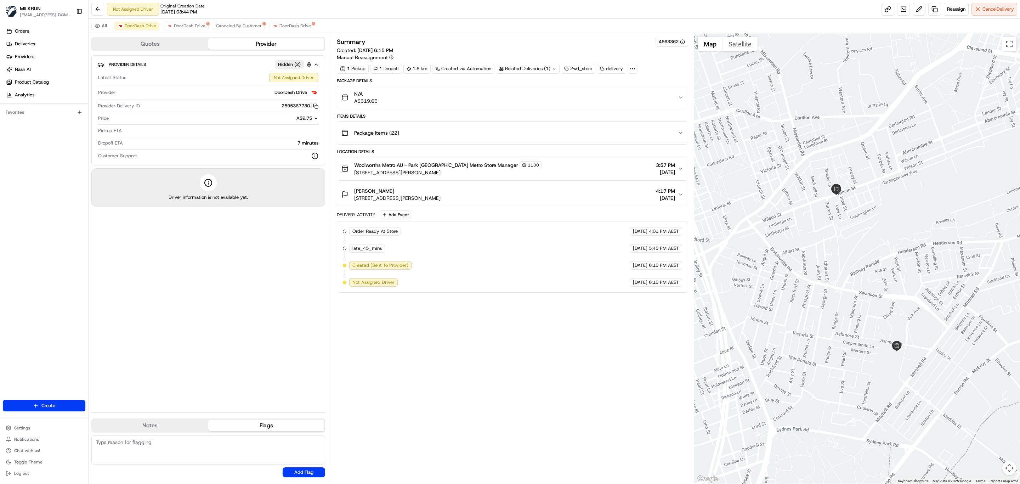
click at [373, 100] on span "A$319.66" at bounding box center [365, 100] width 23 height 7
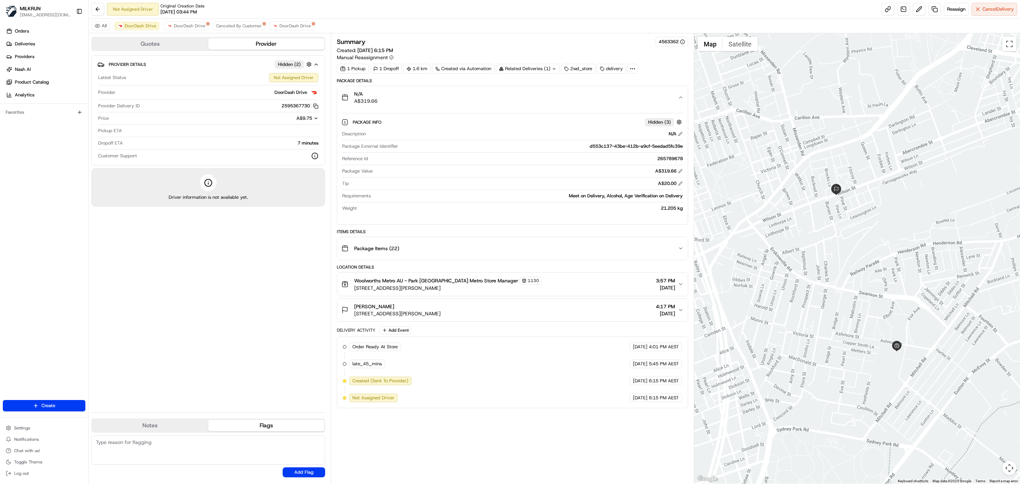
click at [368, 99] on span "A$319.66" at bounding box center [365, 100] width 23 height 7
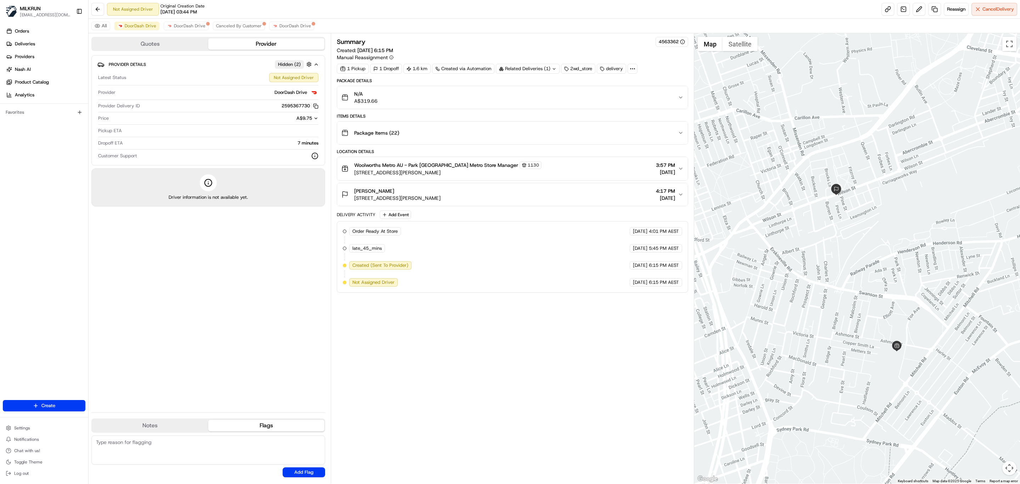
click at [543, 319] on div "Summary 4563362 Created: 21/08/2025 6:15 PM Manual Reassignment 1 Pickup 1 Drop…" at bounding box center [512, 258] width 351 height 443
click at [882, 9] on link at bounding box center [888, 9] width 13 height 13
drag, startPoint x: 369, startPoint y: 398, endPoint x: 360, endPoint y: 361, distance: 37.6
click at [369, 398] on div "Summary 4563362 Created: 21/08/2025 6:15 PM Manual Reassignment 1 Pickup 1 Drop…" at bounding box center [512, 258] width 351 height 443
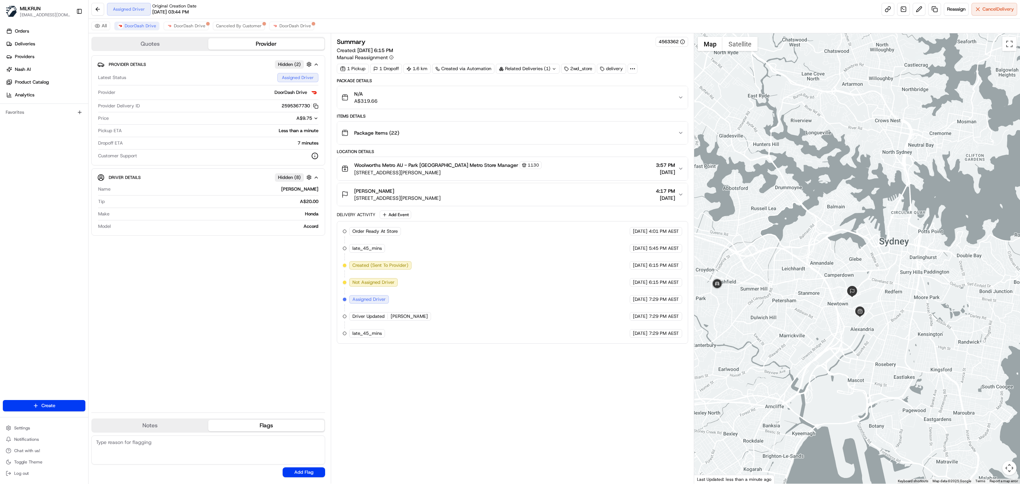
drag, startPoint x: 801, startPoint y: 312, endPoint x: 836, endPoint y: 302, distance: 36.5
click at [836, 302] on div at bounding box center [857, 258] width 326 height 450
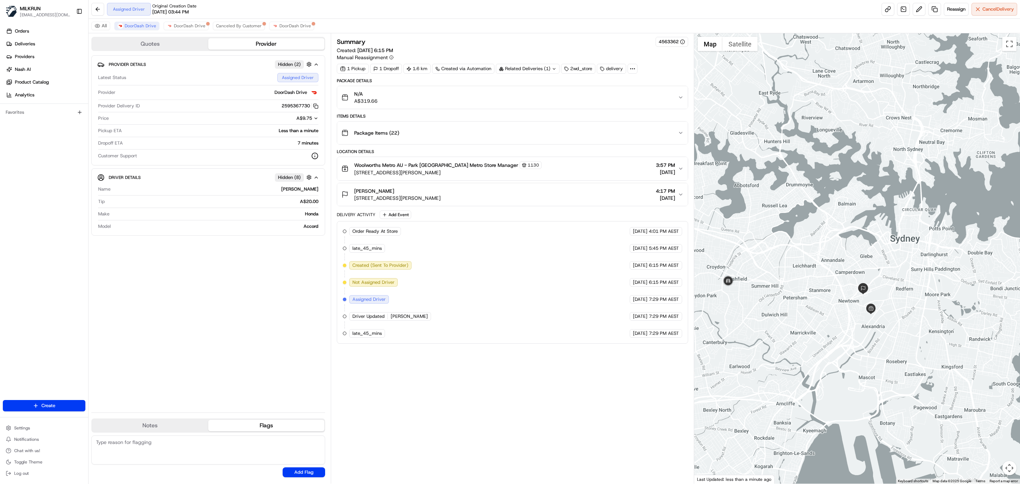
click at [540, 410] on div "Summary 4563362 Created: 21/08/2025 6:15 PM Manual Reassignment 1 Pickup 1 Drop…" at bounding box center [512, 258] width 351 height 443
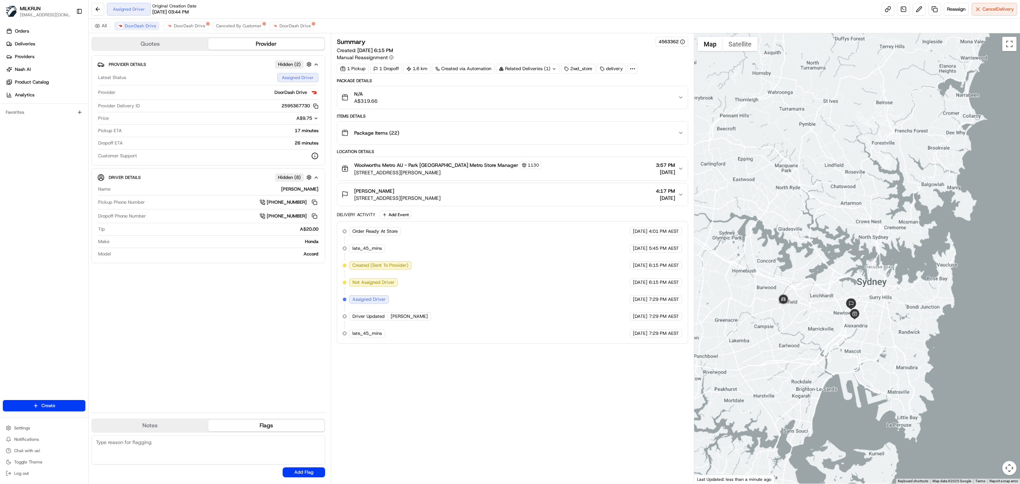
drag, startPoint x: 773, startPoint y: 335, endPoint x: 813, endPoint y: 318, distance: 43.4
click at [813, 318] on div at bounding box center [857, 258] width 326 height 450
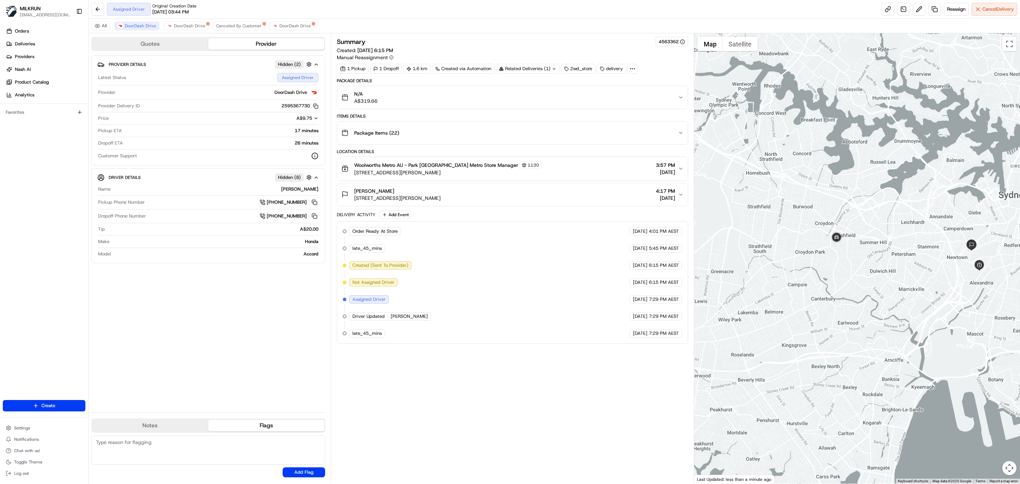
drag, startPoint x: 892, startPoint y: 274, endPoint x: 855, endPoint y: 265, distance: 38.4
click at [857, 265] on div at bounding box center [857, 258] width 326 height 450
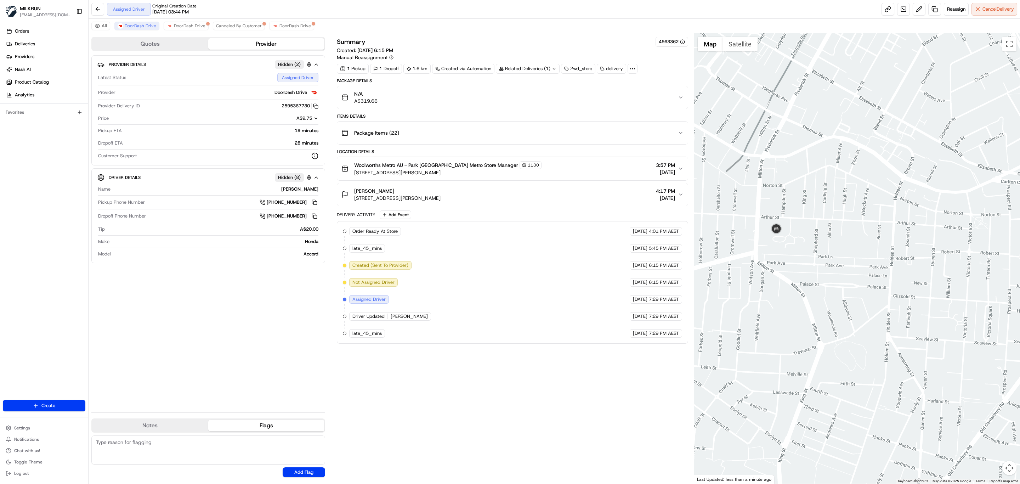
drag, startPoint x: 777, startPoint y: 248, endPoint x: 850, endPoint y: 241, distance: 72.6
click at [850, 241] on div at bounding box center [857, 258] width 326 height 450
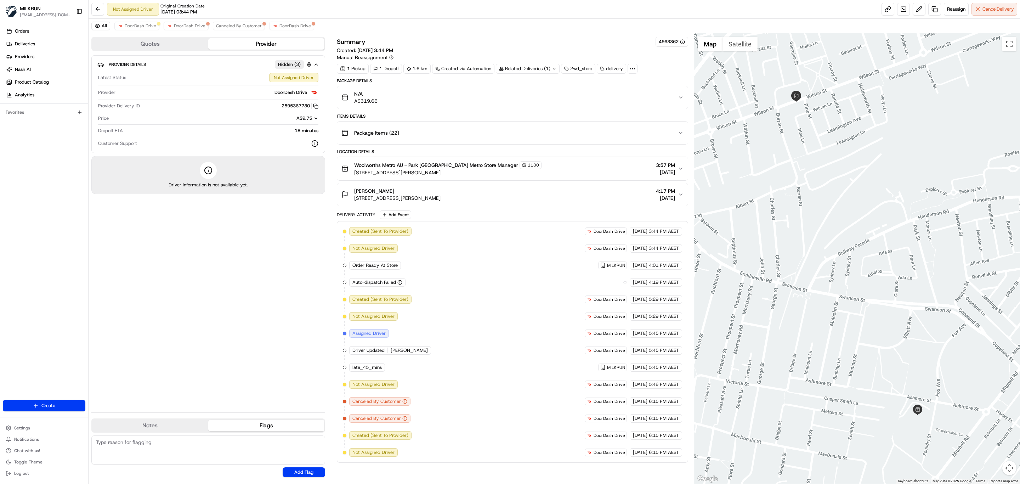
click at [269, 294] on div "Provider Details Hidden ( 3 ) Latest Status Not Assigned Driver Provider DoorDa…" at bounding box center [208, 230] width 234 height 351
click at [247, 26] on span "Canceled By Customer" at bounding box center [239, 26] width 46 height 6
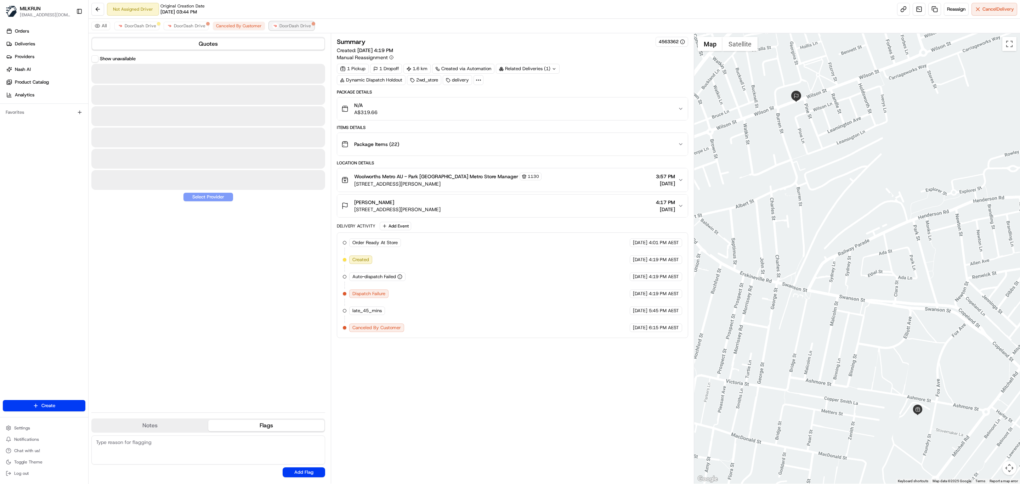
drag, startPoint x: 289, startPoint y: 27, endPoint x: 295, endPoint y: 27, distance: 5.3
click at [290, 27] on span "DoorDash Drive" at bounding box center [296, 26] width 32 height 6
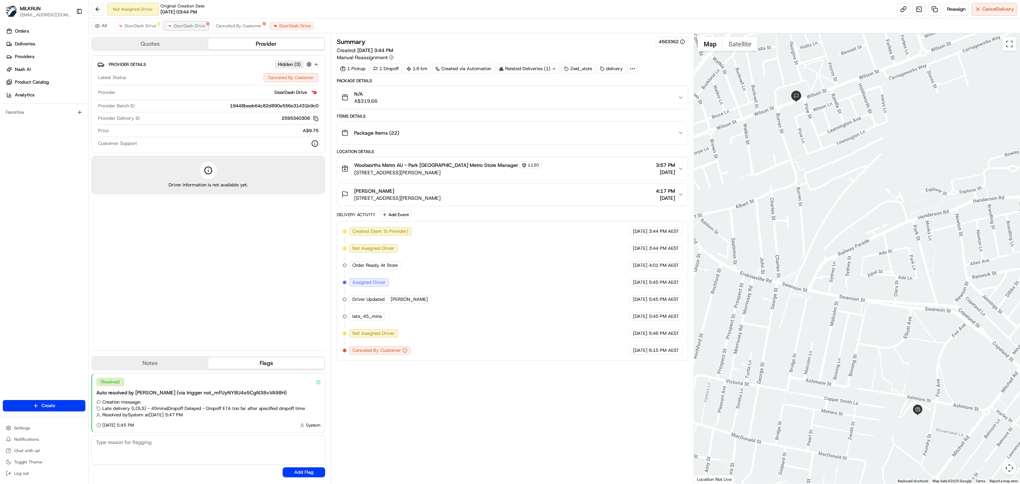
click at [193, 27] on span "DoorDash Drive" at bounding box center [190, 26] width 32 height 6
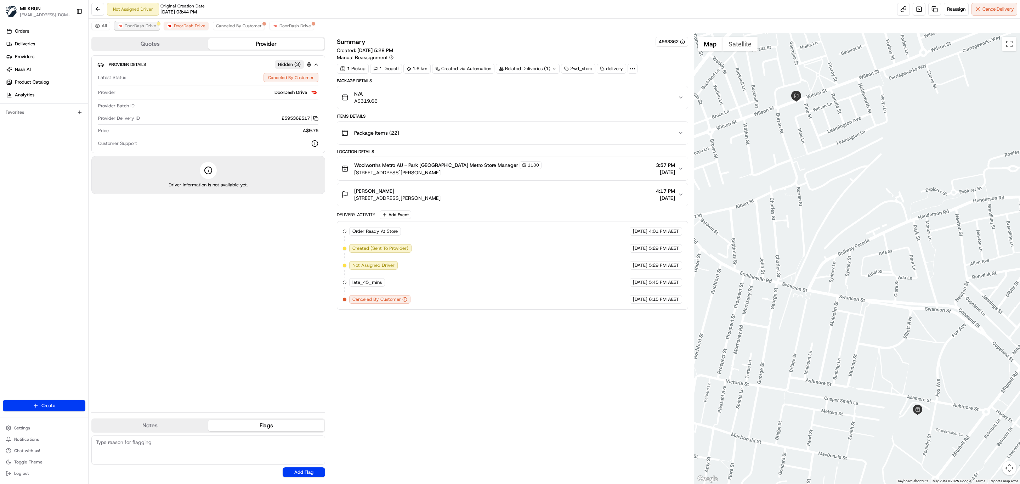
click at [135, 27] on span "DoorDash Drive" at bounding box center [141, 26] width 32 height 6
click at [433, 351] on div "Summary 4563362 Created: 21/08/2025 6:15 PM Manual Reassignment 1 Pickup 1 Drop…" at bounding box center [512, 258] width 351 height 443
click at [496, 338] on div "Summary 4563362 Created: 21/08/2025 6:15 PM Manual Reassignment 1 Pickup 1 Drop…" at bounding box center [512, 258] width 351 height 443
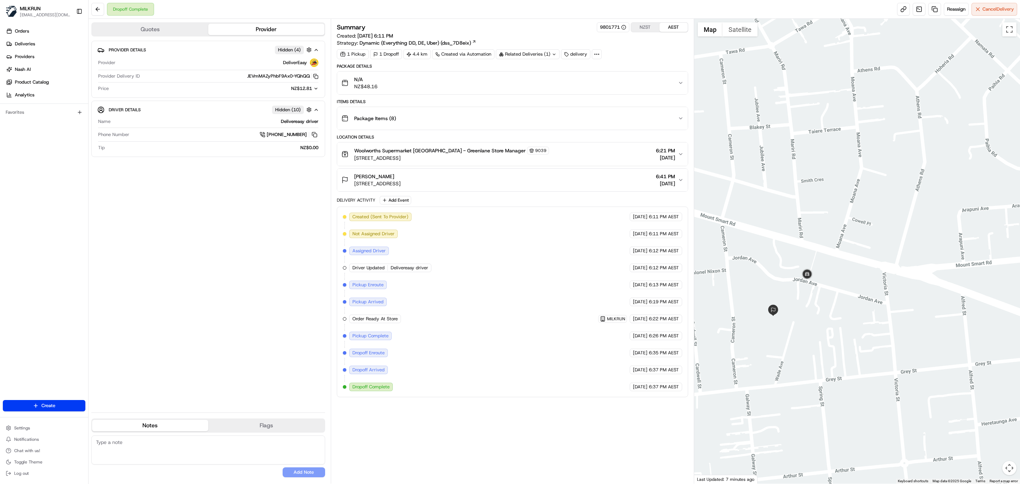
drag, startPoint x: 833, startPoint y: 377, endPoint x: 846, endPoint y: 316, distance: 62.4
click at [861, 326] on div at bounding box center [857, 251] width 326 height 465
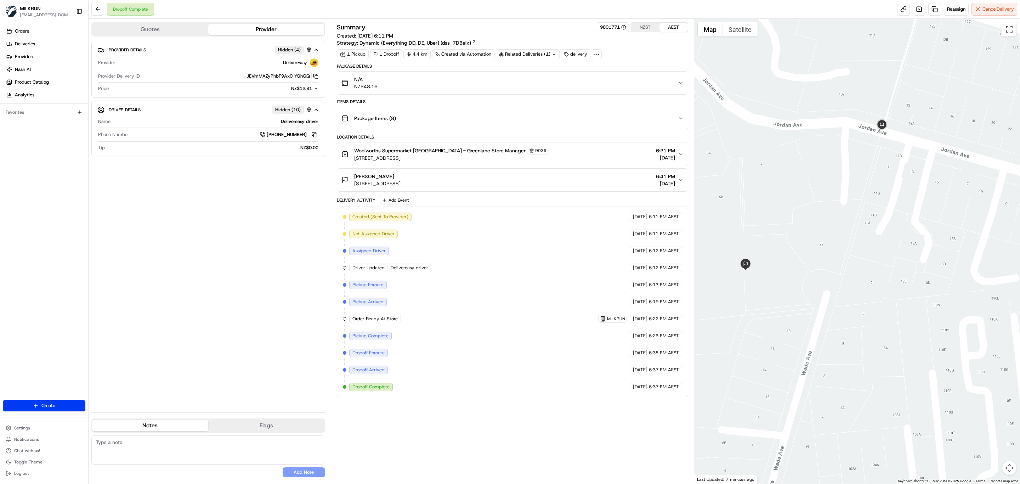
drag, startPoint x: 820, startPoint y: 297, endPoint x: 939, endPoint y: 246, distance: 129.4
click at [939, 246] on div at bounding box center [857, 251] width 326 height 465
drag, startPoint x: 846, startPoint y: 355, endPoint x: 862, endPoint y: 314, distance: 44.4
click at [862, 314] on div at bounding box center [857, 251] width 326 height 465
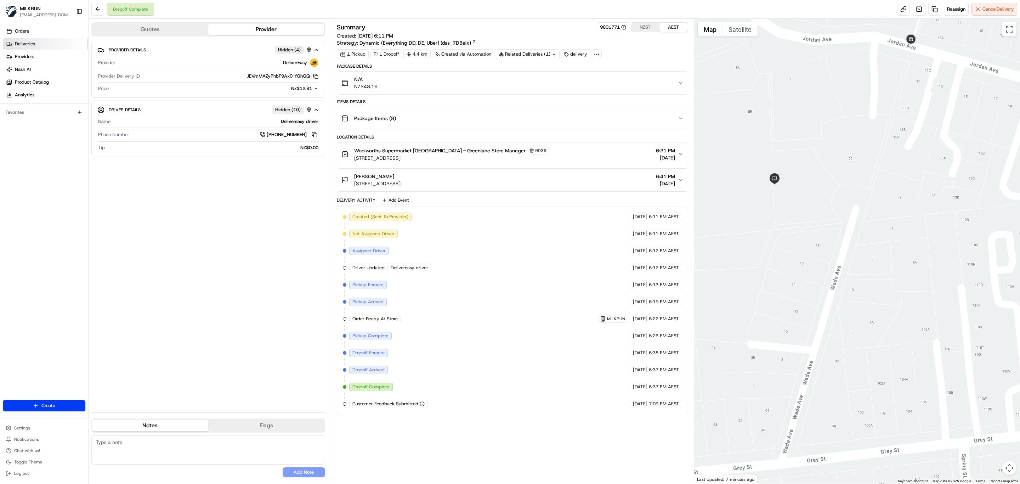
click at [29, 46] on span "Deliveries" at bounding box center [25, 44] width 20 height 6
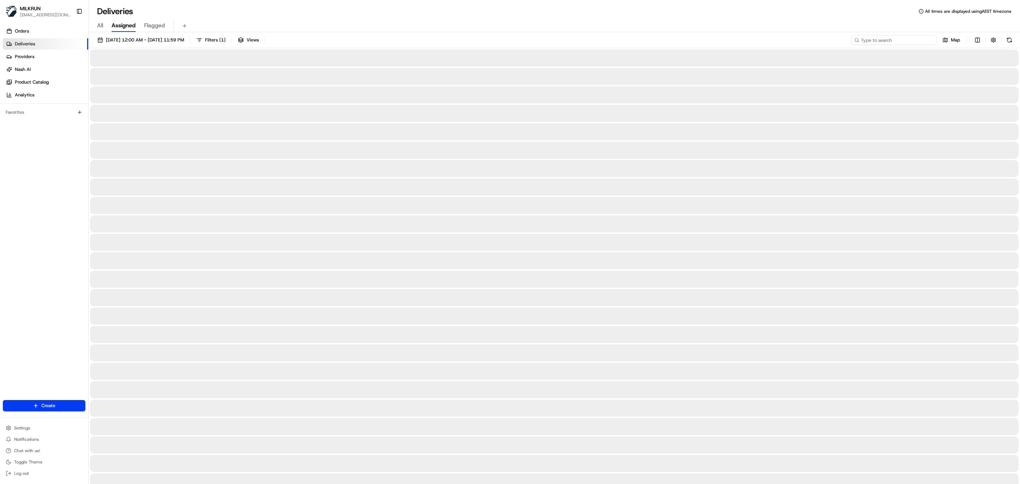
click at [899, 41] on input at bounding box center [894, 40] width 85 height 10
paste input "HAROON A."
click at [860, 35] on input "HAROON A." at bounding box center [894, 40] width 85 height 10
type input "HAROON A."
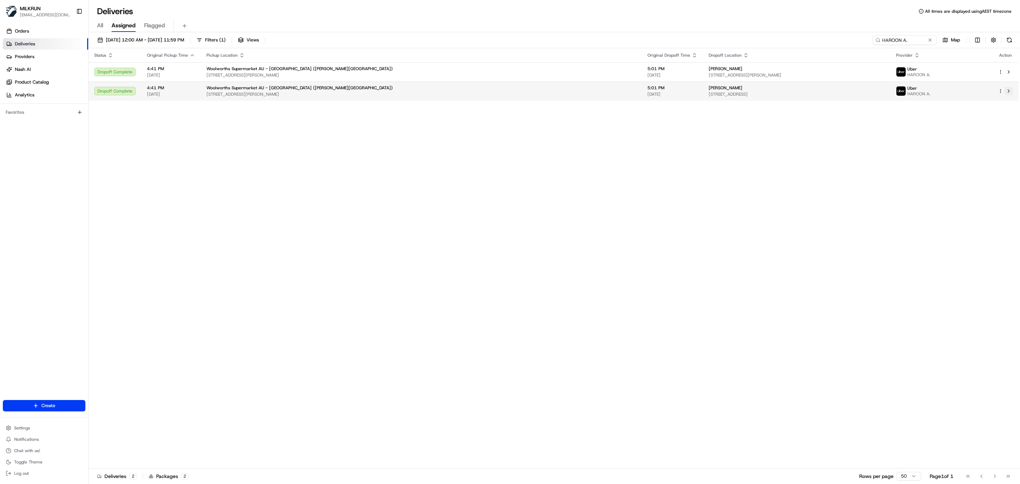
click at [1010, 87] on button at bounding box center [1009, 91] width 9 height 9
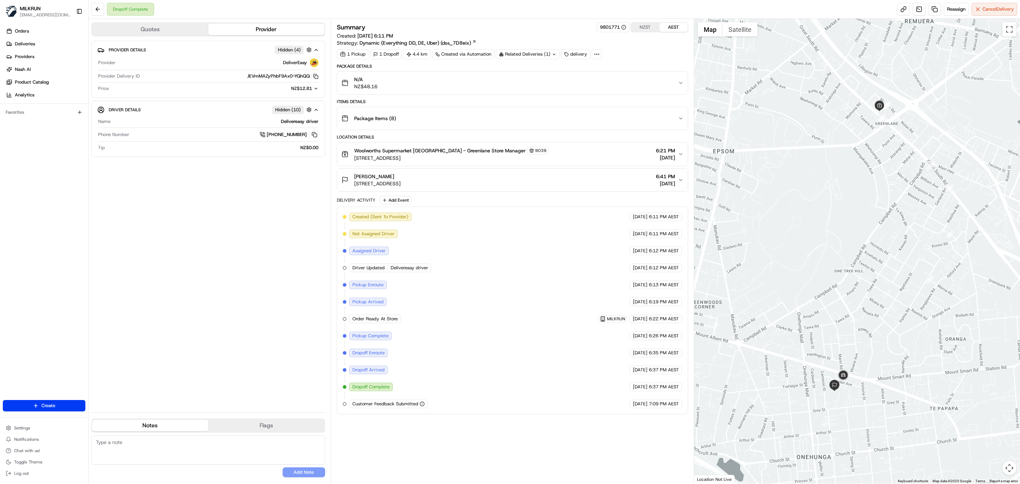
click at [471, 450] on div "Summary 9801771 NZST AEST Created: [DATE] 6:11 PM Strategy: Dynamic (Everything…" at bounding box center [512, 251] width 351 height 458
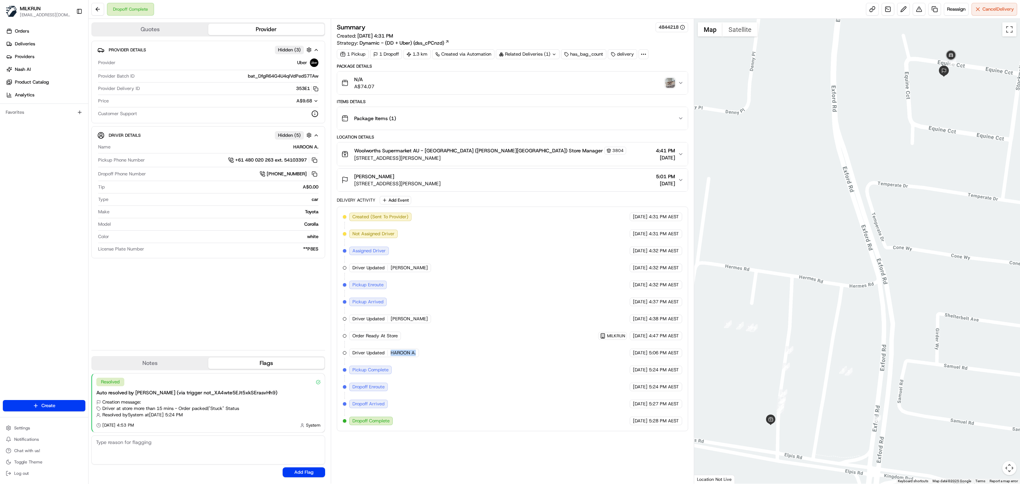
drag, startPoint x: 417, startPoint y: 359, endPoint x: 391, endPoint y: 361, distance: 25.7
click at [391, 357] on div "Driver Updated [PERSON_NAME]" at bounding box center [384, 353] width 70 height 9
copy span "HAROON A."
click at [667, 81] on img "button" at bounding box center [670, 83] width 10 height 10
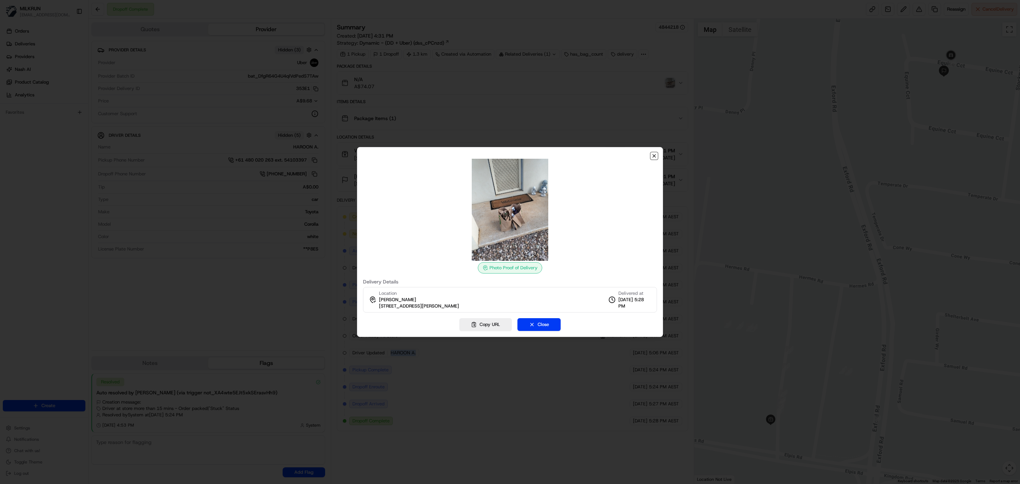
click at [656, 154] on icon "button" at bounding box center [655, 156] width 6 height 6
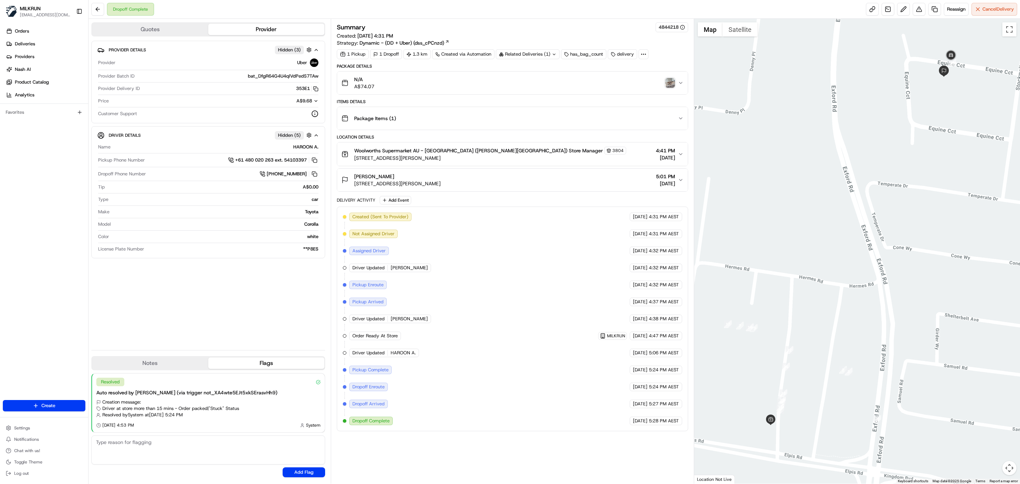
click at [678, 118] on icon "button" at bounding box center [681, 118] width 6 height 6
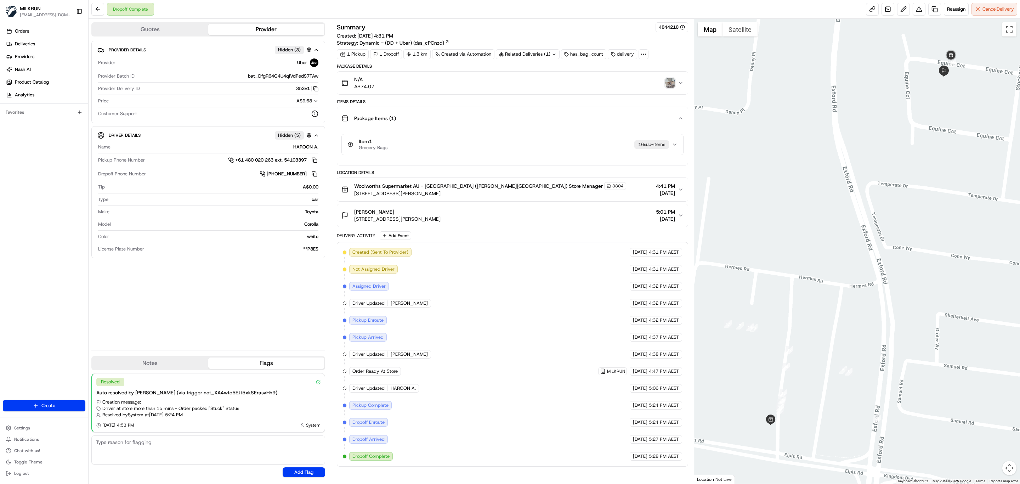
click at [673, 144] on icon "button" at bounding box center [675, 145] width 6 height 6
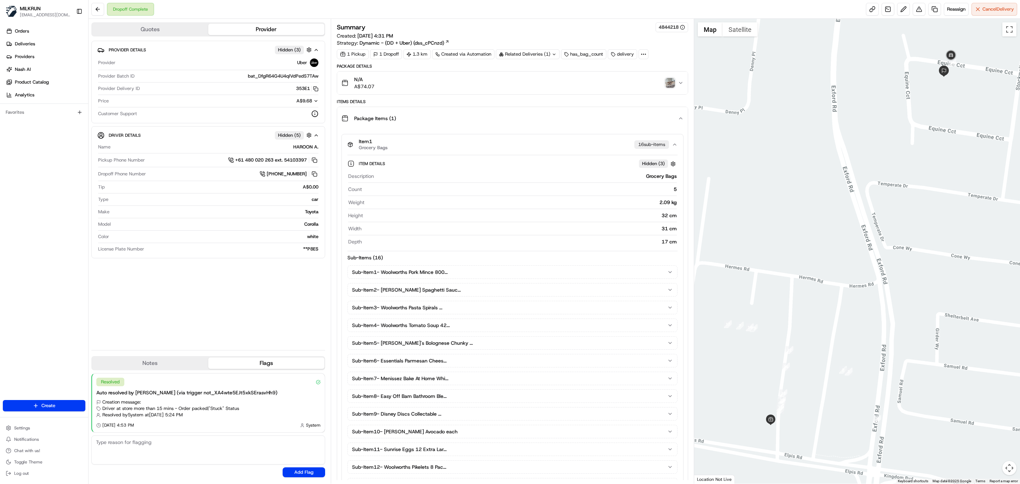
click at [673, 144] on icon "button" at bounding box center [675, 145] width 6 height 6
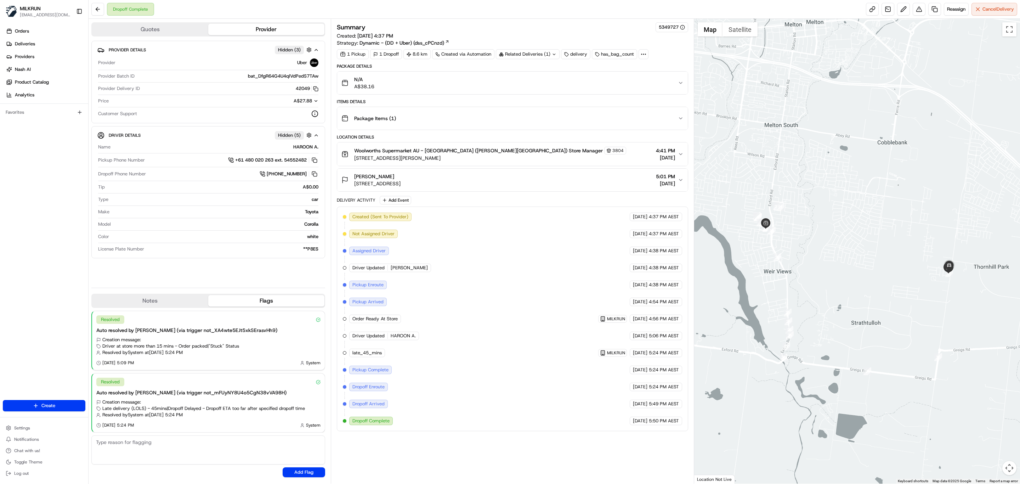
click at [678, 81] on button "N/A A$38.16" at bounding box center [512, 83] width 351 height 23
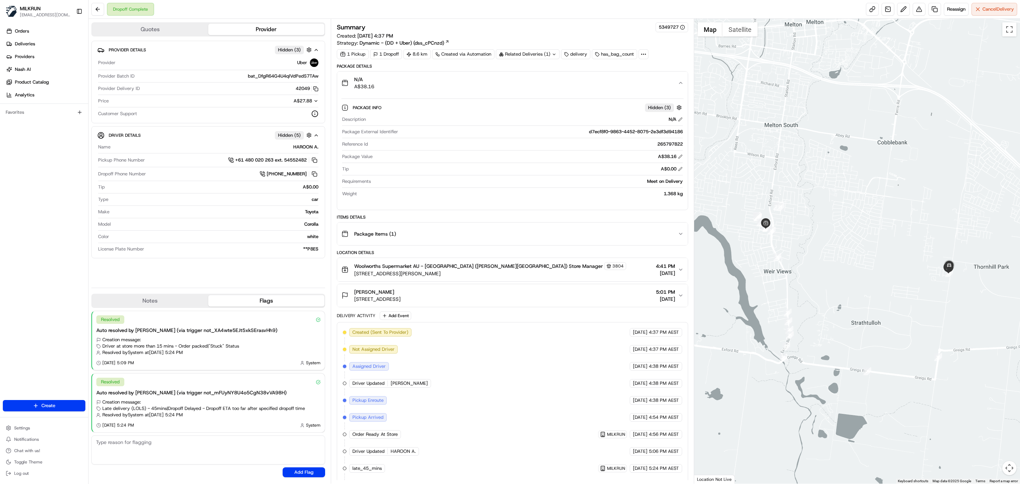
click at [681, 83] on icon "button" at bounding box center [681, 83] width 6 height 6
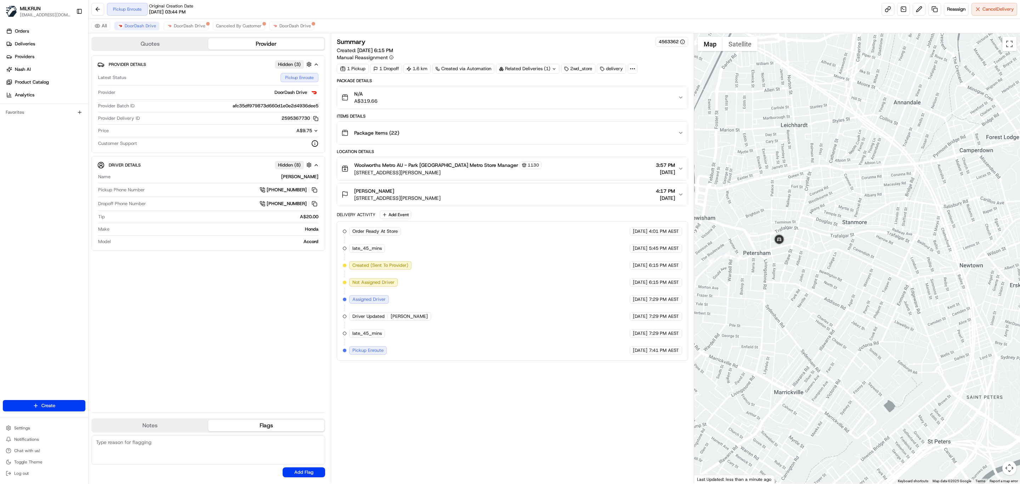
click at [312, 133] on div "A$9.75" at bounding box center [303, 131] width 30 height 6
click at [312, 133] on span "A$8.86" at bounding box center [307, 131] width 24 height 6
click at [315, 150] on icon "button" at bounding box center [316, 149] width 2 height 1
click at [316, 167] on icon "button" at bounding box center [317, 165] width 6 height 6
click at [316, 166] on icon "button" at bounding box center [316, 164] width 3 height 1
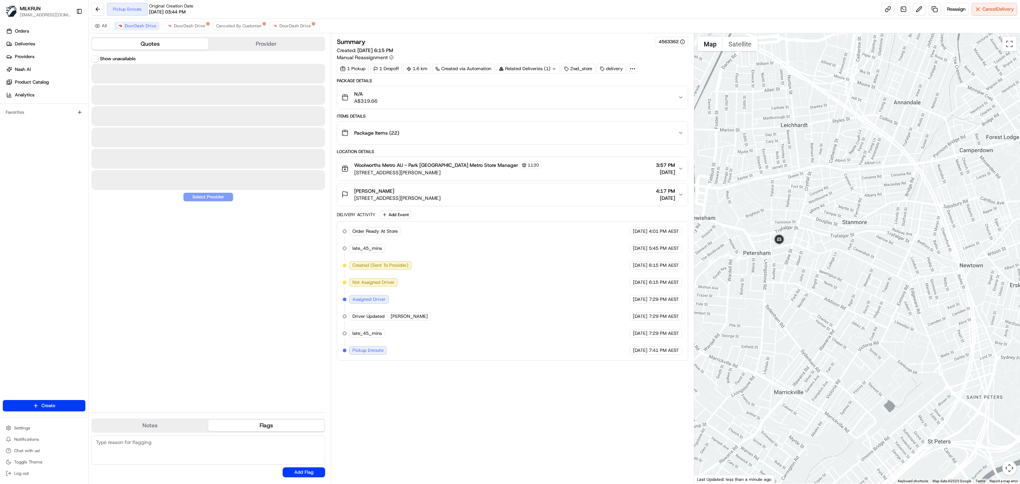
click at [157, 45] on button "Quotes" at bounding box center [150, 43] width 116 height 11
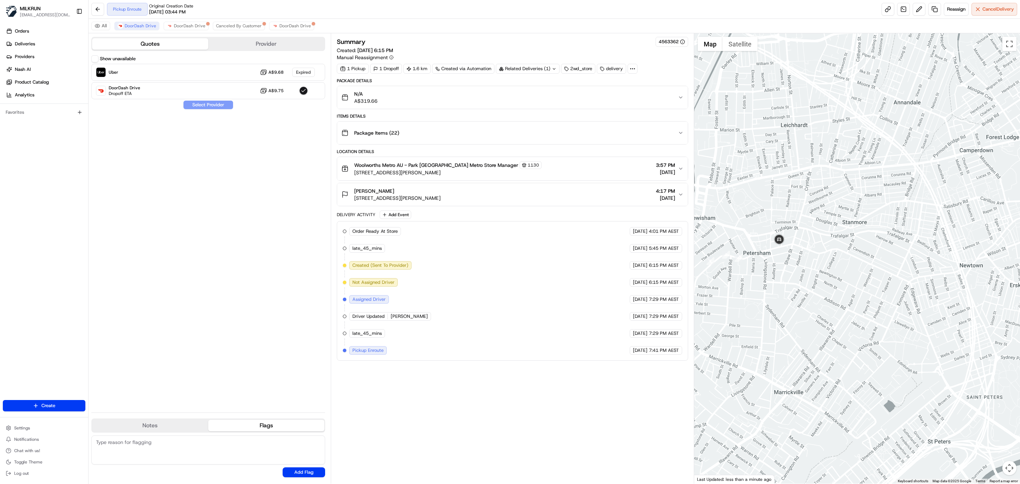
click at [232, 45] on button "Provider" at bounding box center [266, 43] width 116 height 11
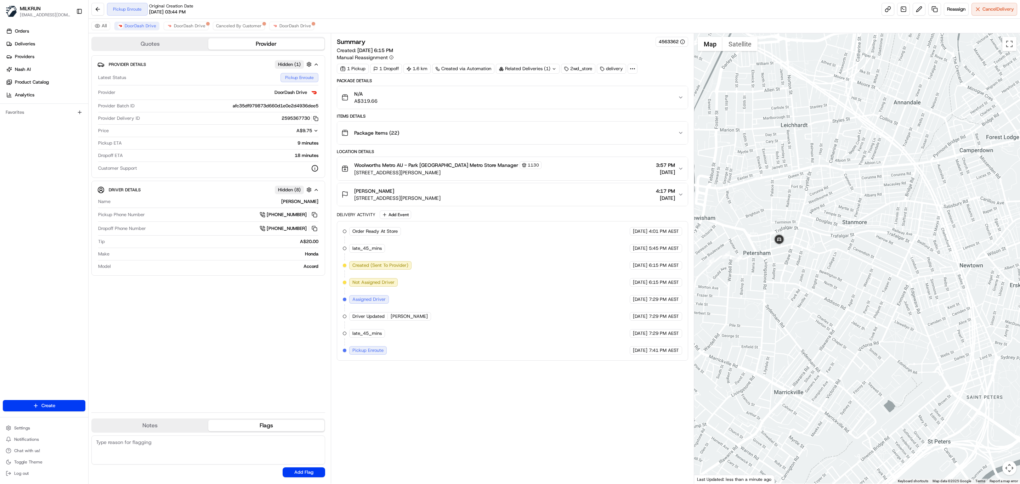
click at [481, 402] on div "Summary 4563362 Created: 21/08/2025 6:15 PM Manual Reassignment 1 Pickup 1 Drop…" at bounding box center [512, 258] width 351 height 443
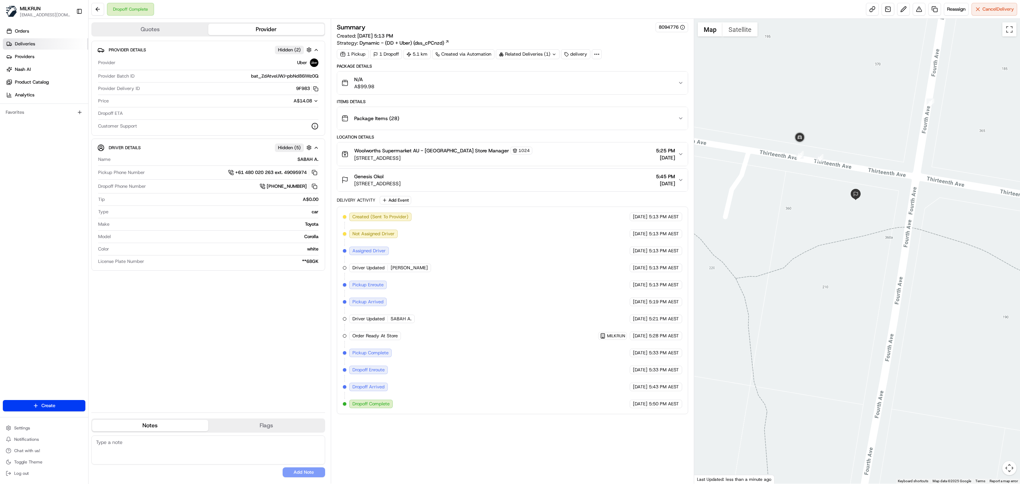
click at [34, 46] on span "Deliveries" at bounding box center [25, 44] width 20 height 6
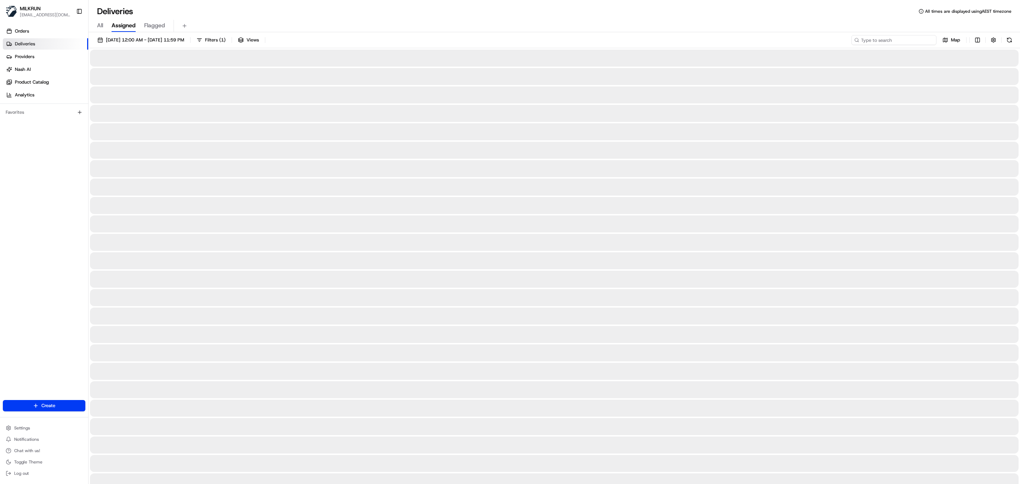
click at [891, 38] on input at bounding box center [894, 40] width 85 height 10
paste input "[PERSON_NAME]"
click at [861, 39] on input "[PERSON_NAME]" at bounding box center [894, 40] width 85 height 10
type input "[PERSON_NAME]"
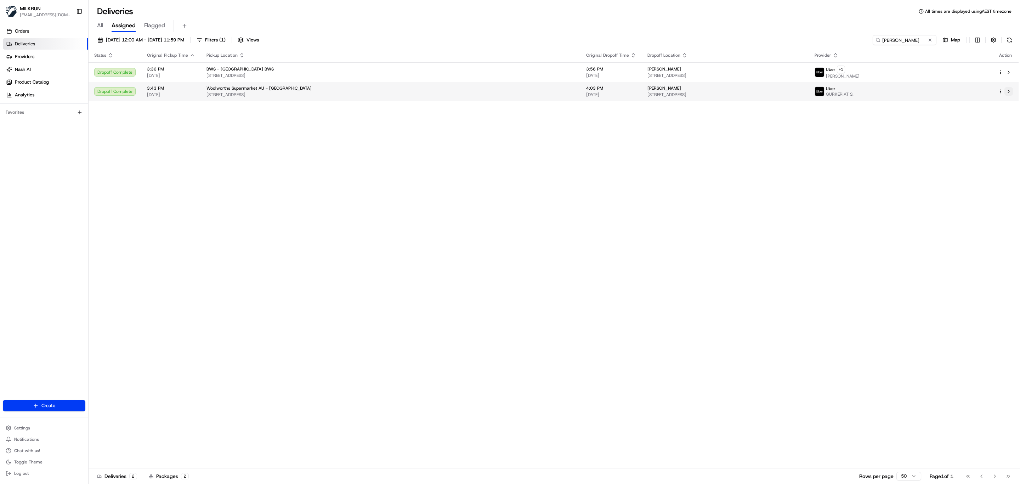
click at [1009, 95] on button at bounding box center [1009, 91] width 9 height 9
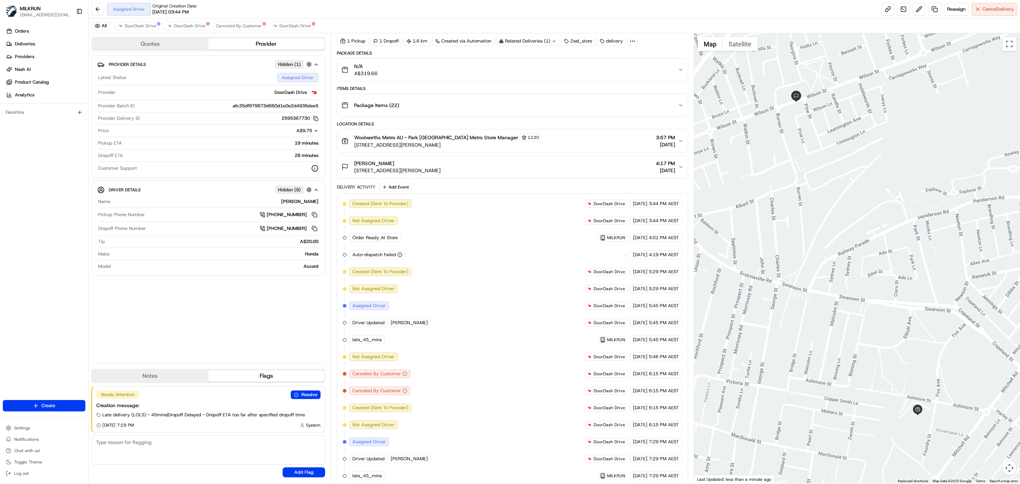
scroll to position [42, 0]
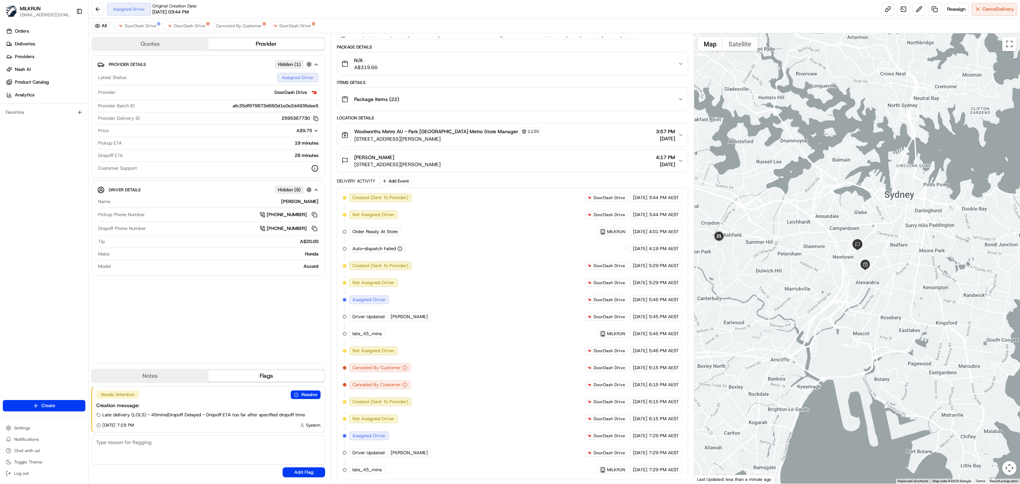
drag, startPoint x: 790, startPoint y: 285, endPoint x: 873, endPoint y: 290, distance: 83.4
click at [873, 290] on div at bounding box center [857, 258] width 326 height 450
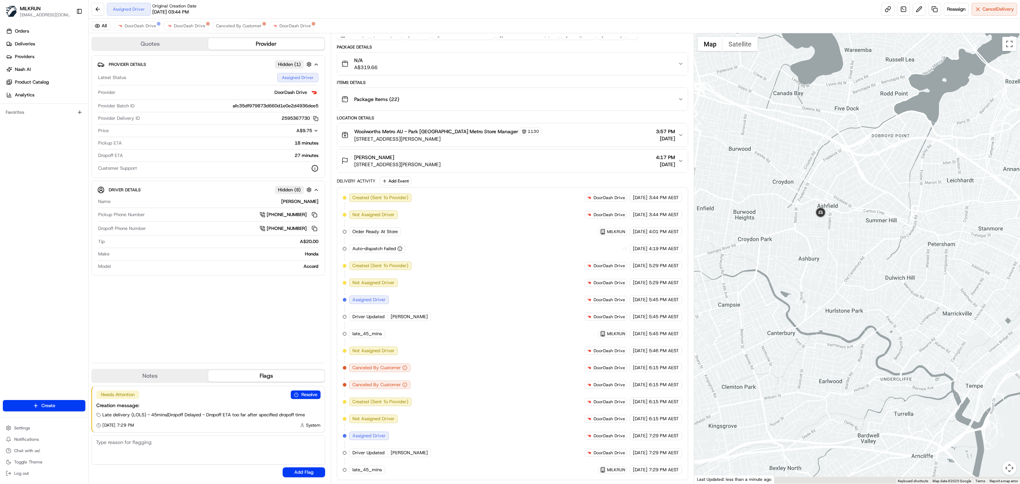
drag, startPoint x: 851, startPoint y: 238, endPoint x: 832, endPoint y: 232, distance: 20.1
click at [832, 232] on div at bounding box center [857, 258] width 326 height 450
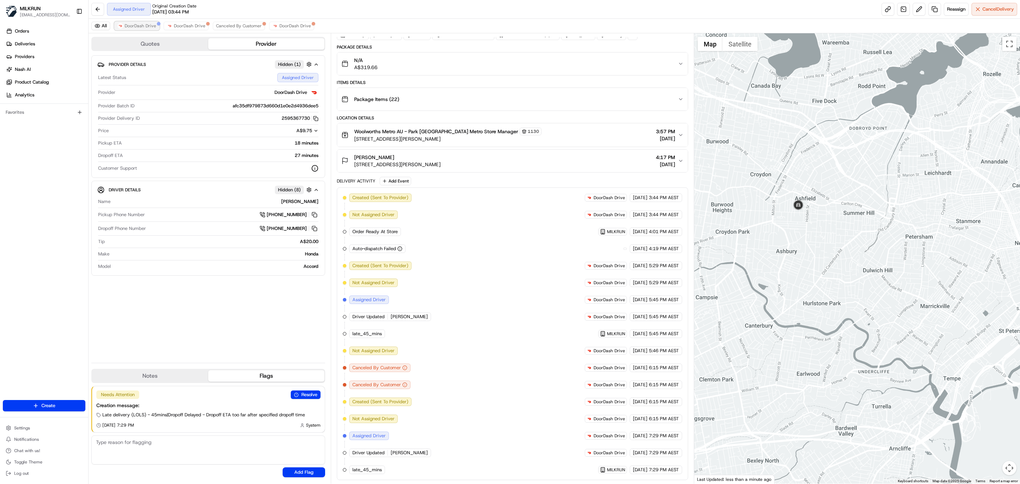
click at [135, 27] on span "DoorDash Drive" at bounding box center [141, 26] width 32 height 6
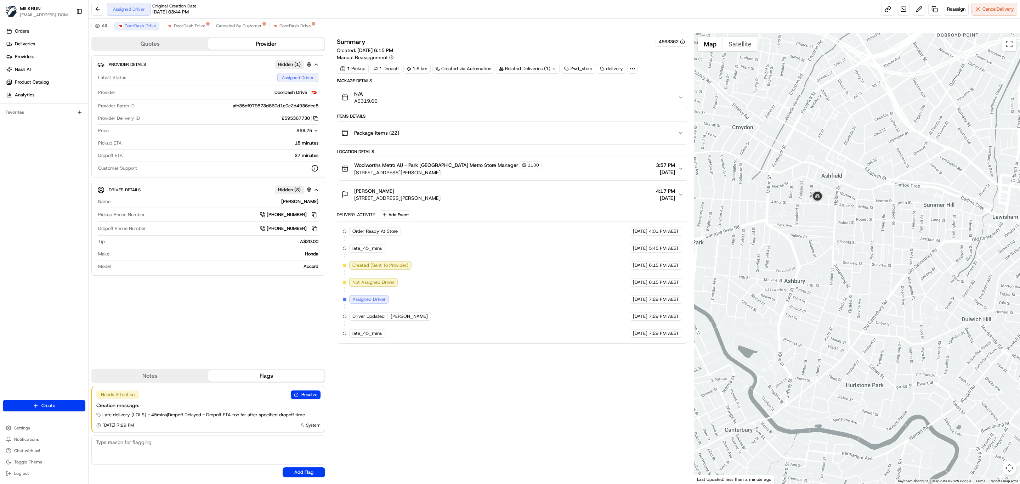
drag, startPoint x: 798, startPoint y: 214, endPoint x: 870, endPoint y: 232, distance: 73.7
click at [870, 232] on div at bounding box center [857, 258] width 326 height 450
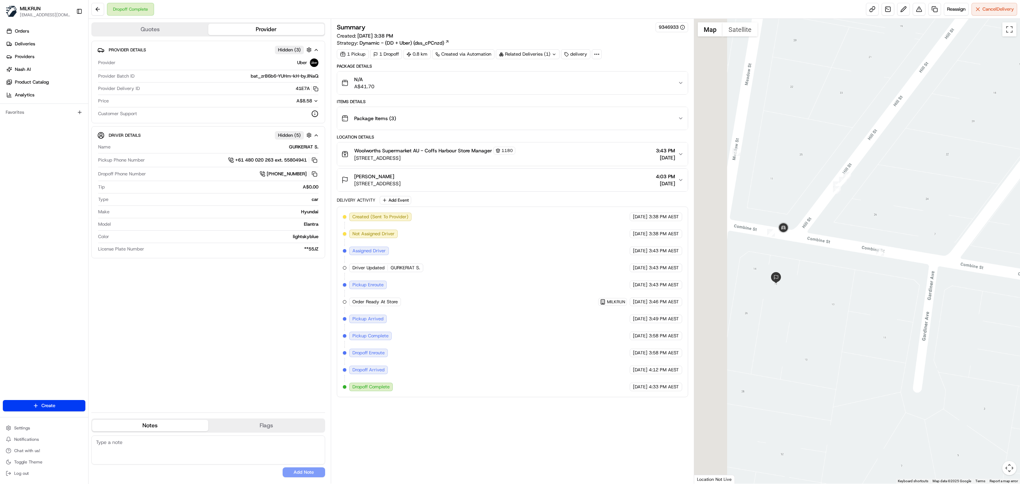
drag, startPoint x: 826, startPoint y: 306, endPoint x: 844, endPoint y: 306, distance: 18.1
click at [844, 306] on div at bounding box center [857, 251] width 326 height 465
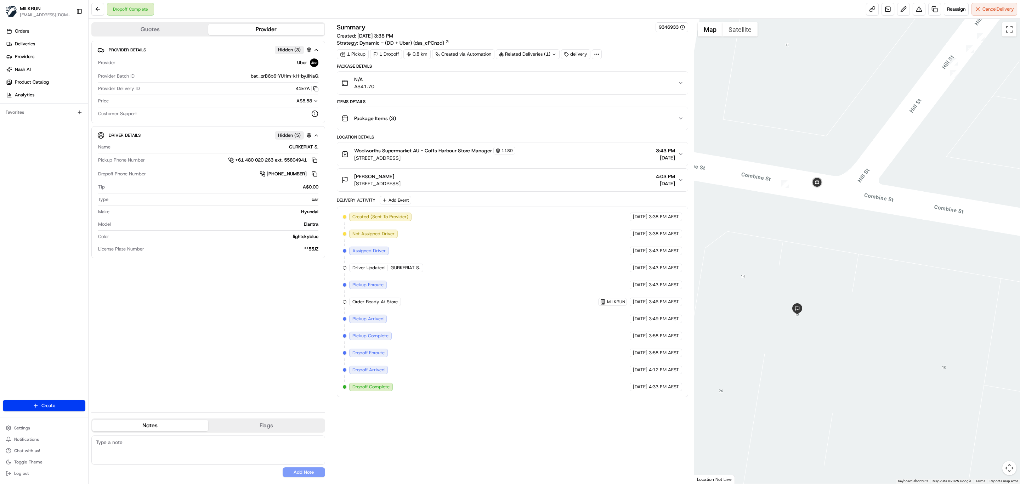
drag, startPoint x: 843, startPoint y: 270, endPoint x: 862, endPoint y: 267, distance: 19.7
click at [862, 267] on div at bounding box center [857, 251] width 326 height 465
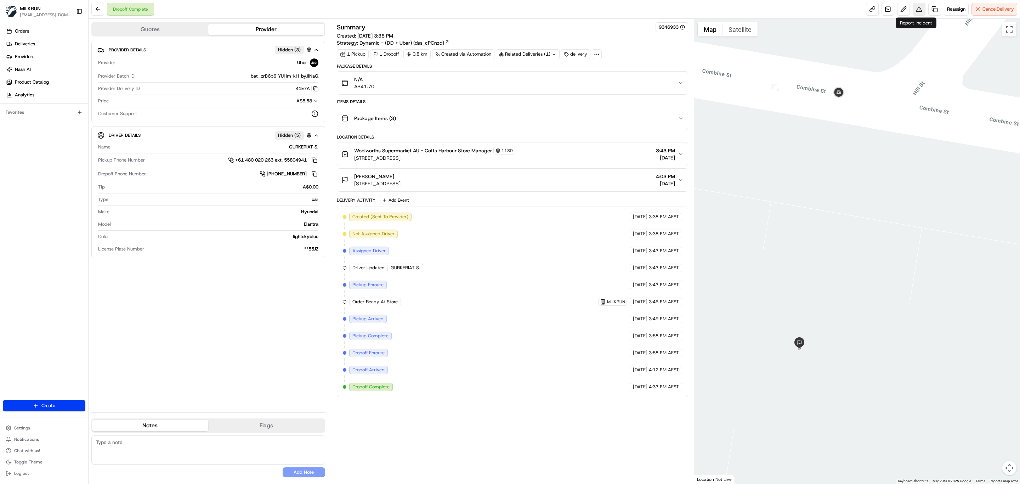
click at [917, 13] on button at bounding box center [919, 9] width 13 height 13
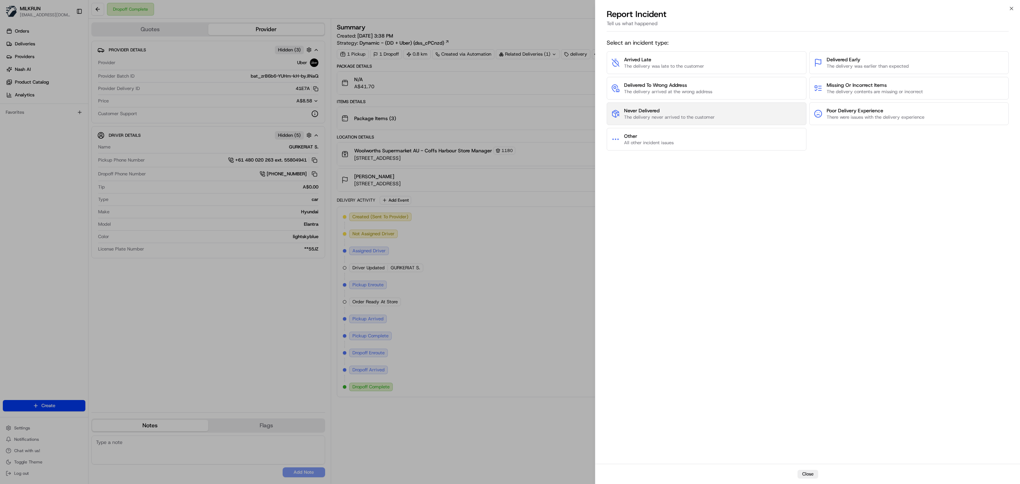
click at [692, 114] on span "Never Delivered" at bounding box center [669, 110] width 91 height 7
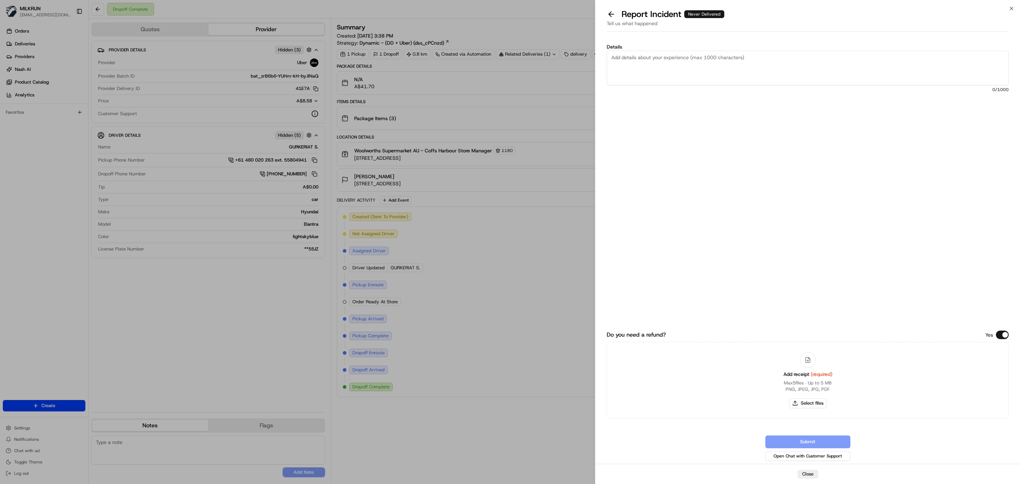
click at [666, 72] on textarea "Details" at bounding box center [808, 68] width 402 height 35
type textarea "Order not received. No call/text from driver. Please refund. Thanks."
click at [813, 402] on button "Select files" at bounding box center [808, 403] width 38 height 10
type input "C:\fakepath\MILKRUN_JoeW.pdf"
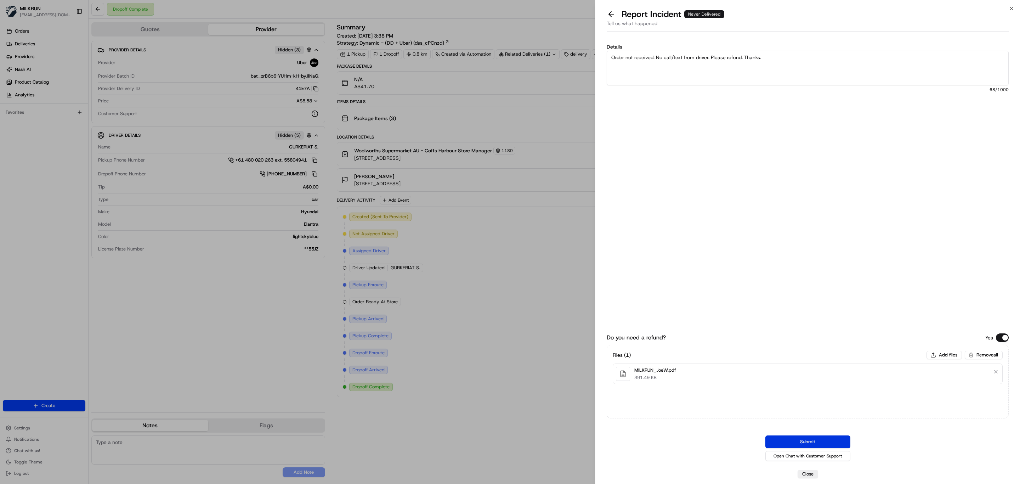
click at [824, 440] on button "Submit" at bounding box center [808, 441] width 85 height 13
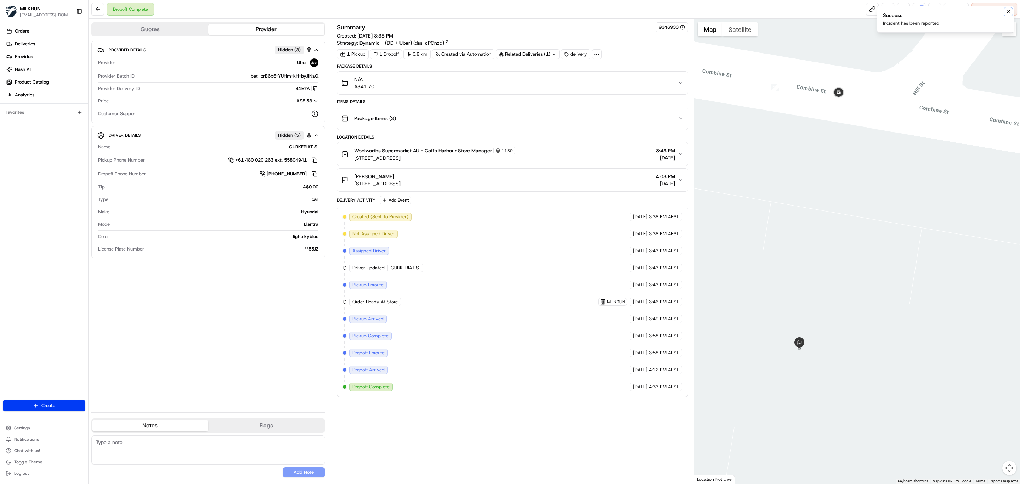
click at [1009, 13] on icon "Notifications (F8)" at bounding box center [1009, 12] width 6 height 6
click at [917, 14] on button at bounding box center [919, 9] width 13 height 13
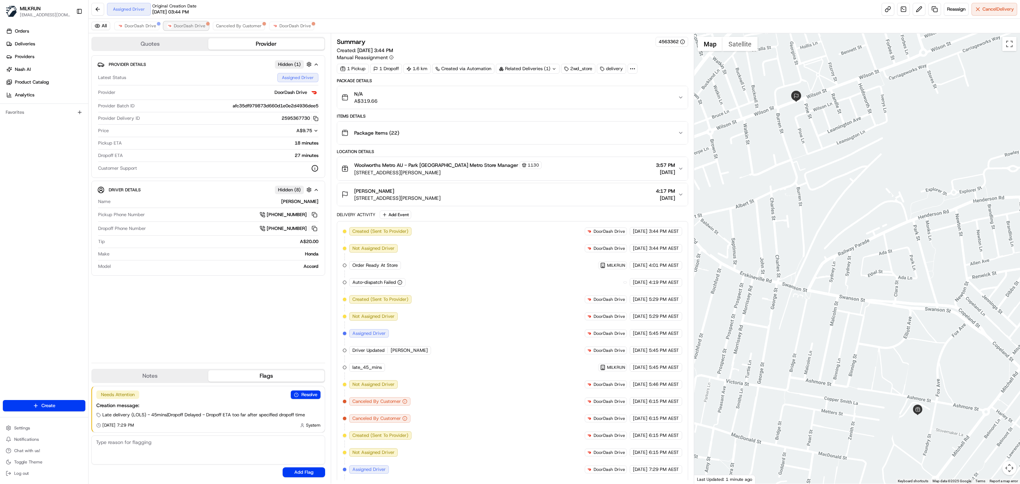
click at [182, 27] on span "DoorDash Drive" at bounding box center [190, 26] width 32 height 6
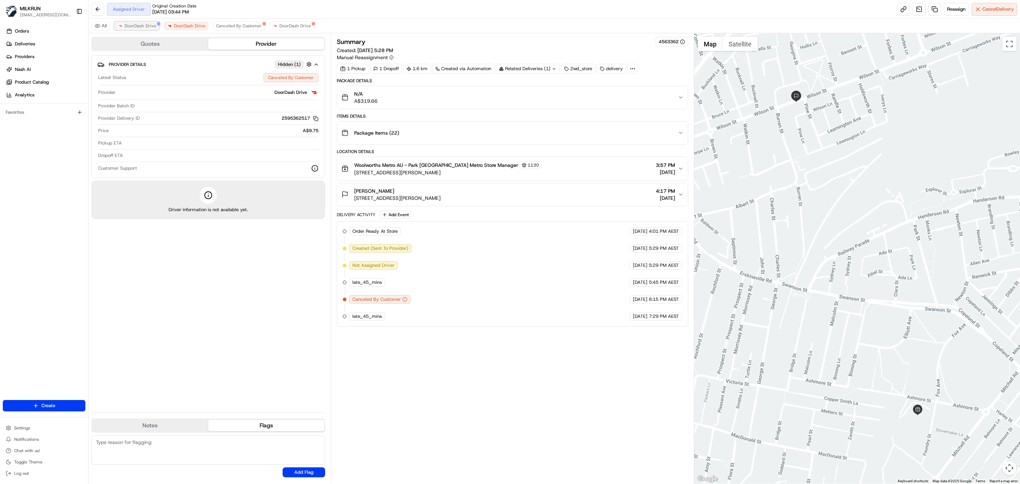
click at [145, 23] on button "DoorDash Drive" at bounding box center [136, 26] width 45 height 9
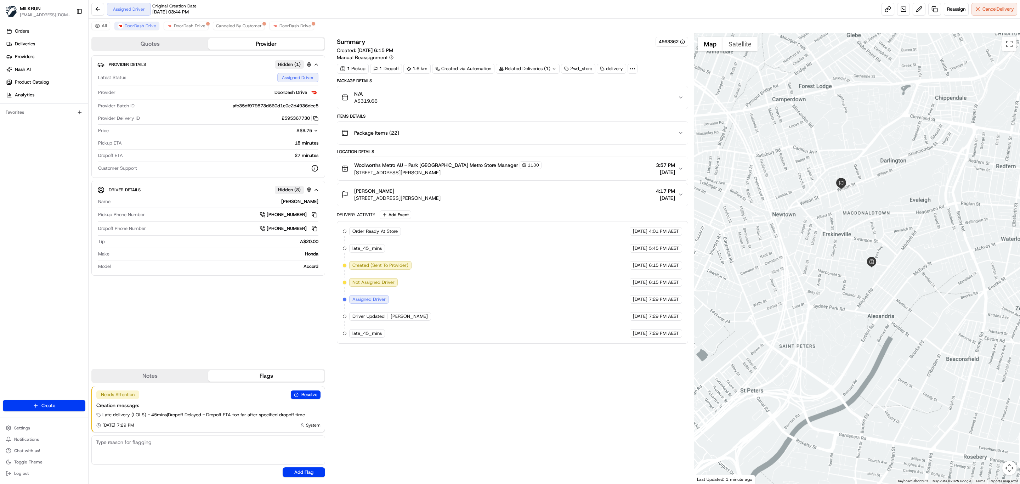
drag, startPoint x: 854, startPoint y: 233, endPoint x: 883, endPoint y: 244, distance: 30.9
click at [883, 244] on div at bounding box center [857, 258] width 326 height 450
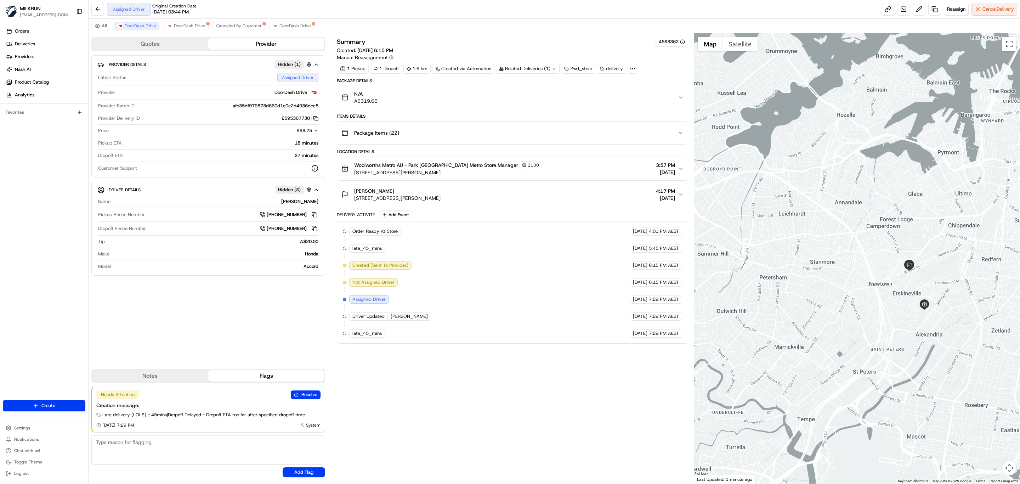
click at [865, 292] on div at bounding box center [857, 258] width 326 height 450
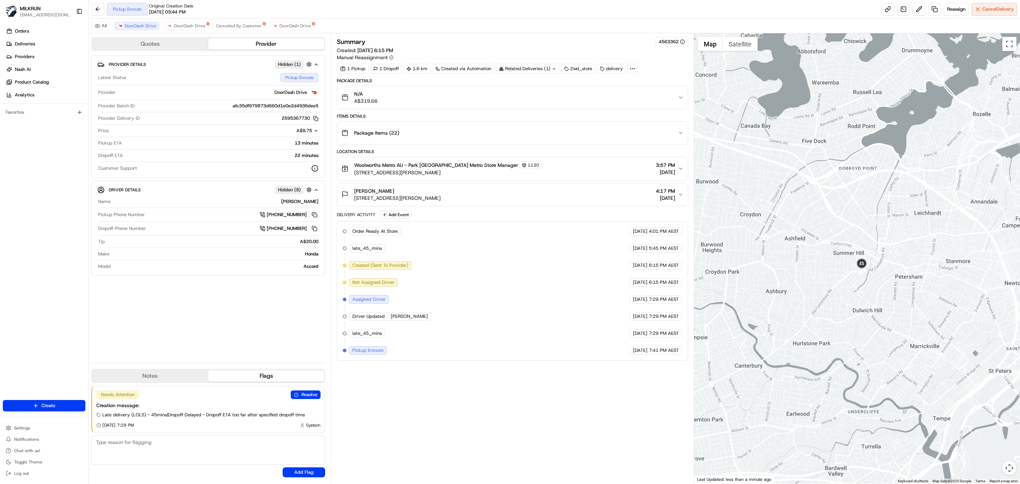
drag, startPoint x: 940, startPoint y: 332, endPoint x: 838, endPoint y: 296, distance: 107.8
click at [838, 296] on div at bounding box center [857, 258] width 326 height 450
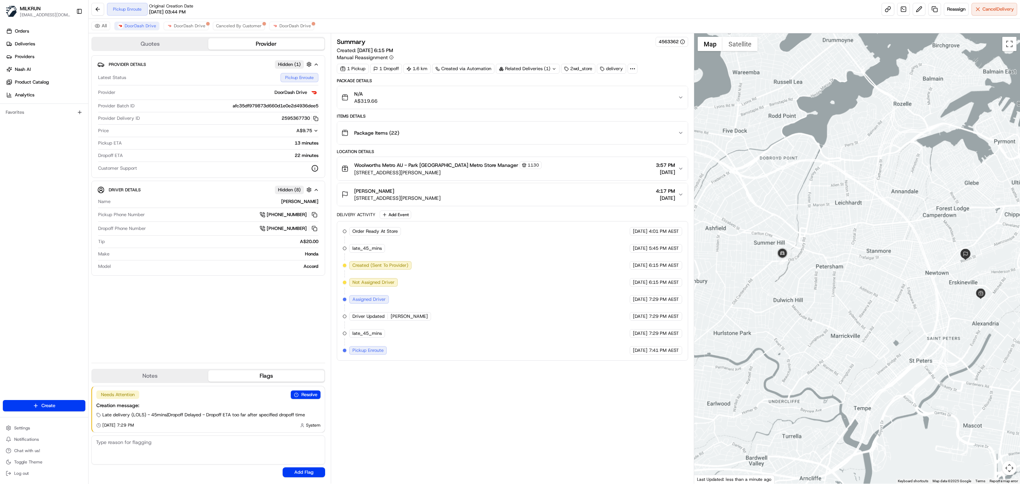
drag, startPoint x: 776, startPoint y: 286, endPoint x: 827, endPoint y: 292, distance: 51.4
click at [827, 292] on div at bounding box center [857, 258] width 326 height 450
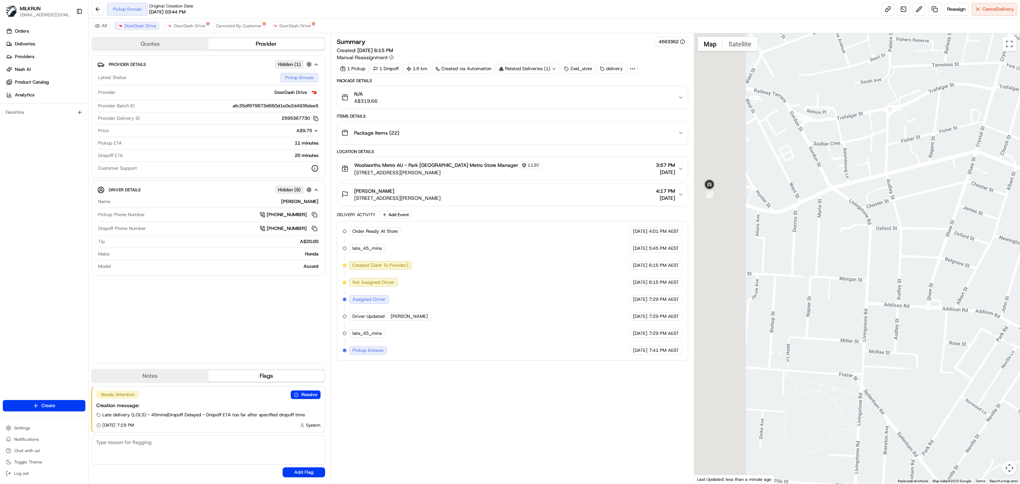
drag, startPoint x: 819, startPoint y: 284, endPoint x: 925, endPoint y: 303, distance: 107.2
click at [925, 303] on div at bounding box center [857, 258] width 326 height 450
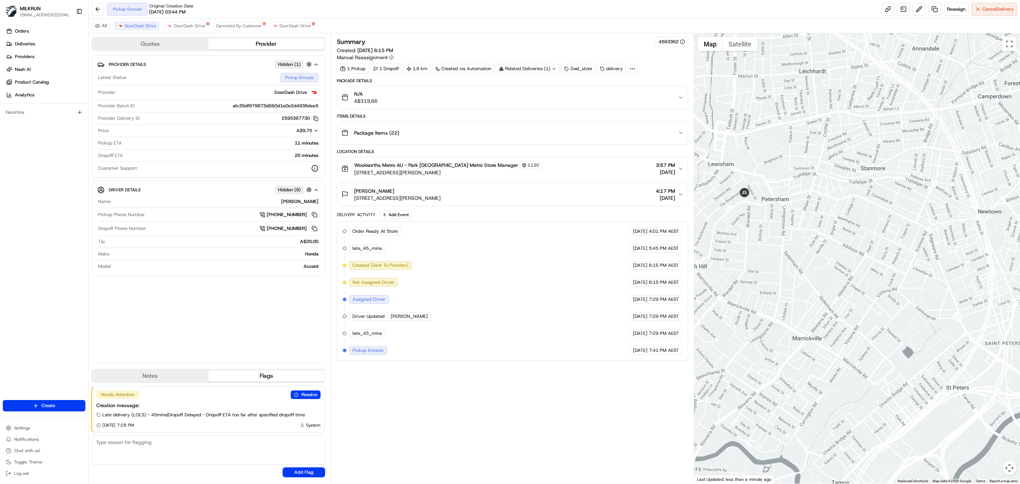
drag, startPoint x: 901, startPoint y: 260, endPoint x: 965, endPoint y: 275, distance: 65.8
click at [965, 275] on div at bounding box center [857, 258] width 326 height 450
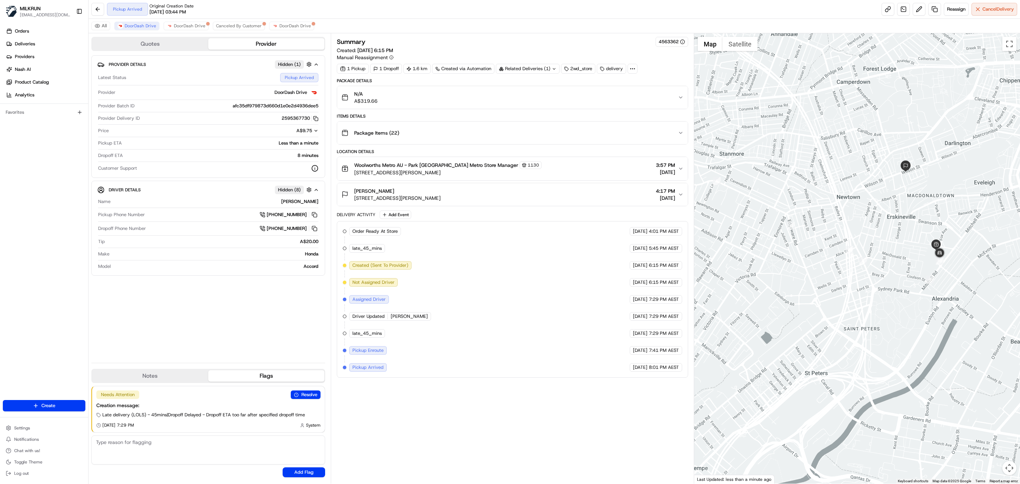
drag, startPoint x: 898, startPoint y: 280, endPoint x: 880, endPoint y: 273, distance: 18.8
click at [880, 273] on div at bounding box center [857, 258] width 326 height 450
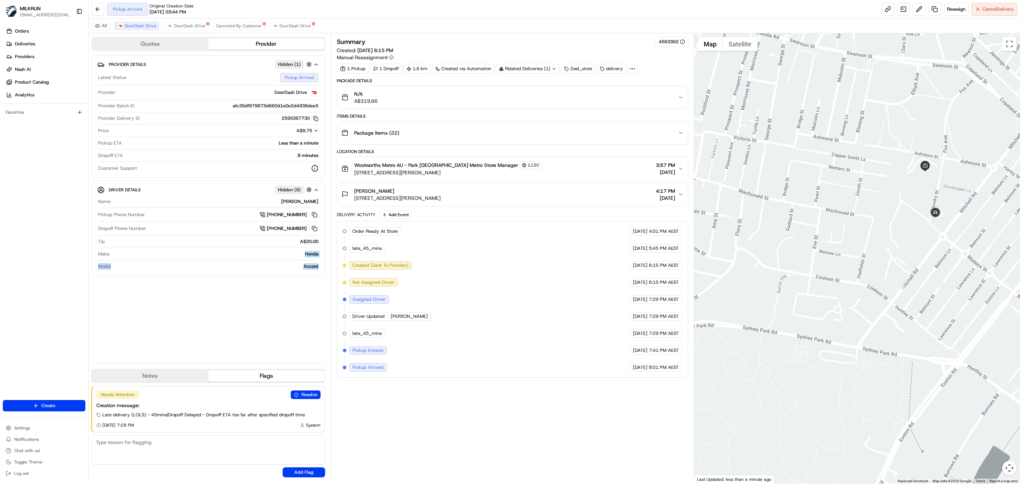
drag, startPoint x: 305, startPoint y: 260, endPoint x: 319, endPoint y: 271, distance: 18.1
click at [319, 271] on div "Driver Details Hidden ( 8 ) Name Minh N. Pickup Phone Number +61 483 948 134 Dr…" at bounding box center [208, 228] width 234 height 95
click at [278, 295] on div "Provider Details Hidden ( 1 ) Latest Status Pickup Arrived Provider DoorDash Dr…" at bounding box center [208, 206] width 234 height 302
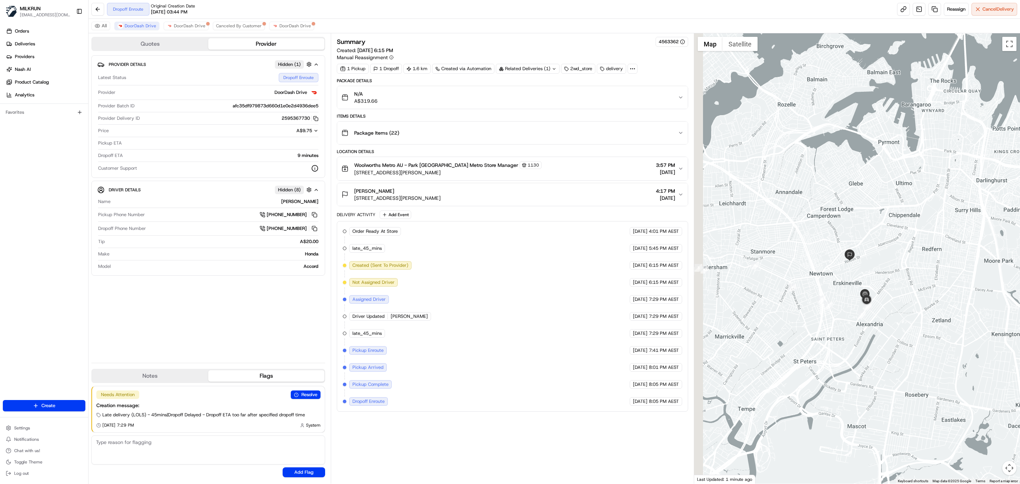
drag, startPoint x: 817, startPoint y: 329, endPoint x: 862, endPoint y: 329, distance: 45.0
click at [862, 329] on div at bounding box center [857, 258] width 326 height 450
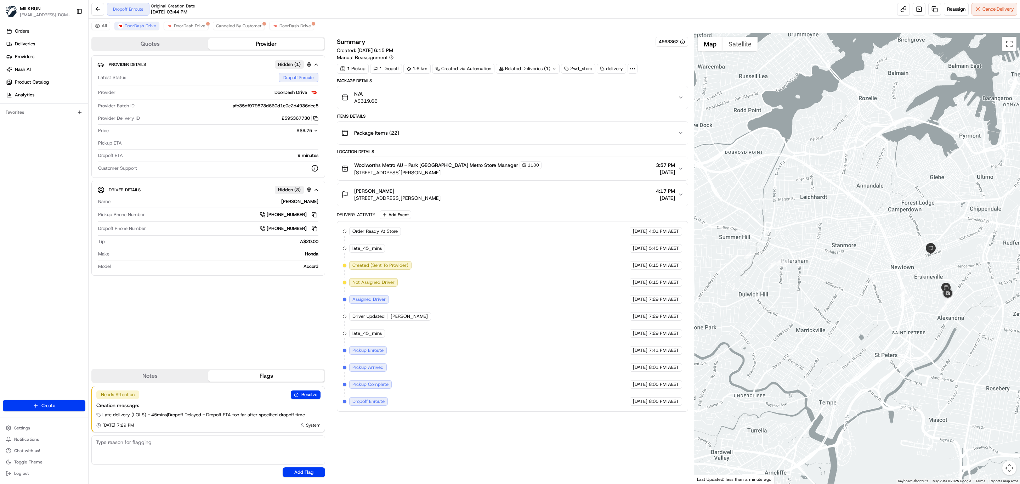
drag, startPoint x: 809, startPoint y: 323, endPoint x: 851, endPoint y: 317, distance: 41.9
click at [851, 317] on div at bounding box center [857, 258] width 326 height 450
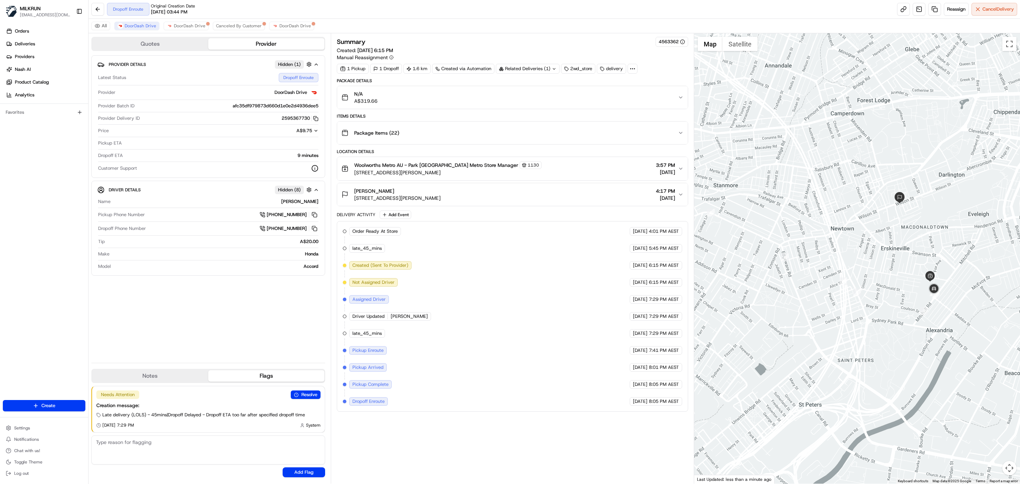
drag, startPoint x: 911, startPoint y: 315, endPoint x: 784, endPoint y: 310, distance: 126.6
click at [784, 310] on div at bounding box center [857, 258] width 326 height 450
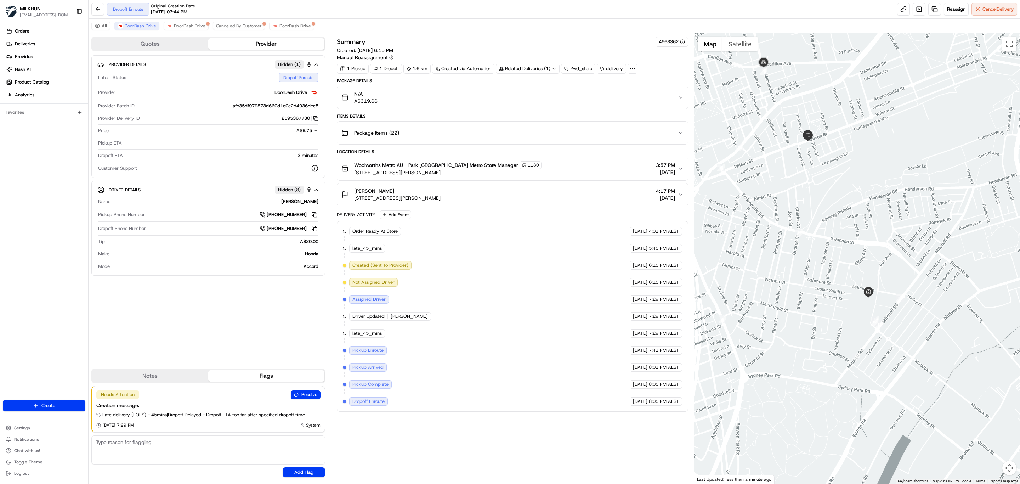
drag, startPoint x: 790, startPoint y: 133, endPoint x: 785, endPoint y: 143, distance: 11.7
click at [785, 143] on div at bounding box center [857, 258] width 326 height 450
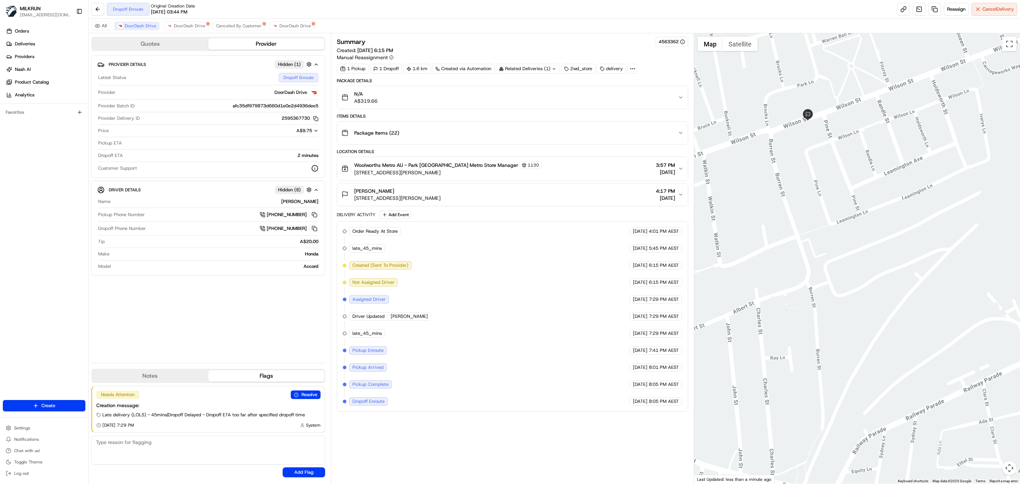
click at [678, 197] on icon "button" at bounding box center [681, 195] width 6 height 6
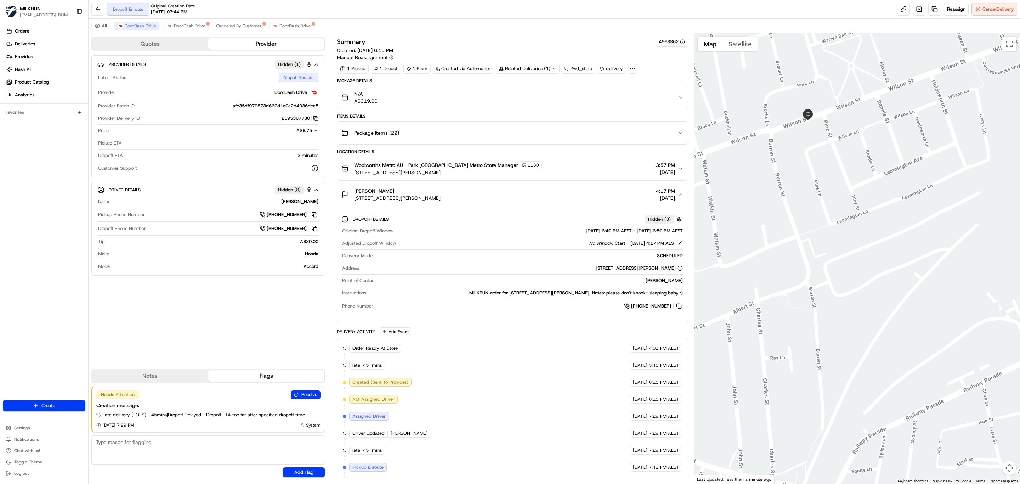
click at [678, 197] on icon "button" at bounding box center [681, 195] width 6 height 6
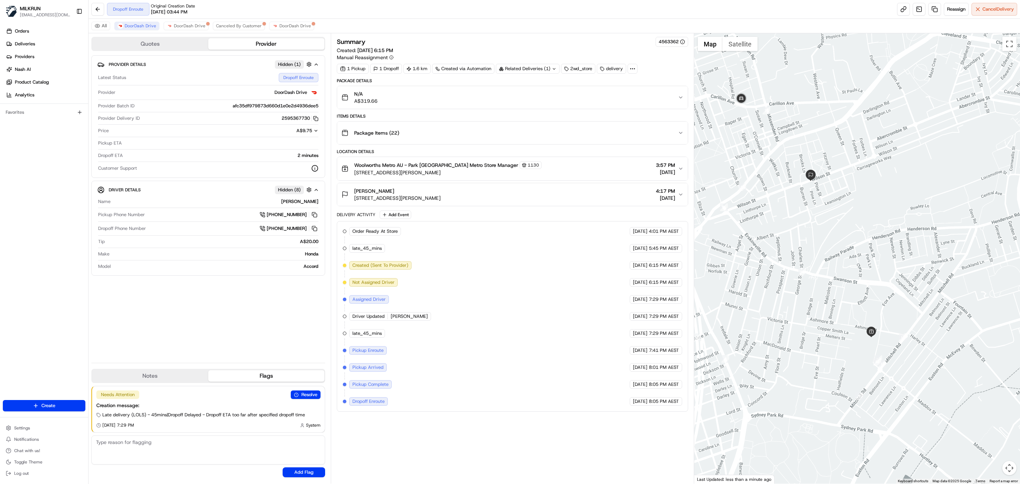
drag, startPoint x: 720, startPoint y: 149, endPoint x: 757, endPoint y: 154, distance: 37.9
click at [757, 154] on div at bounding box center [857, 258] width 326 height 450
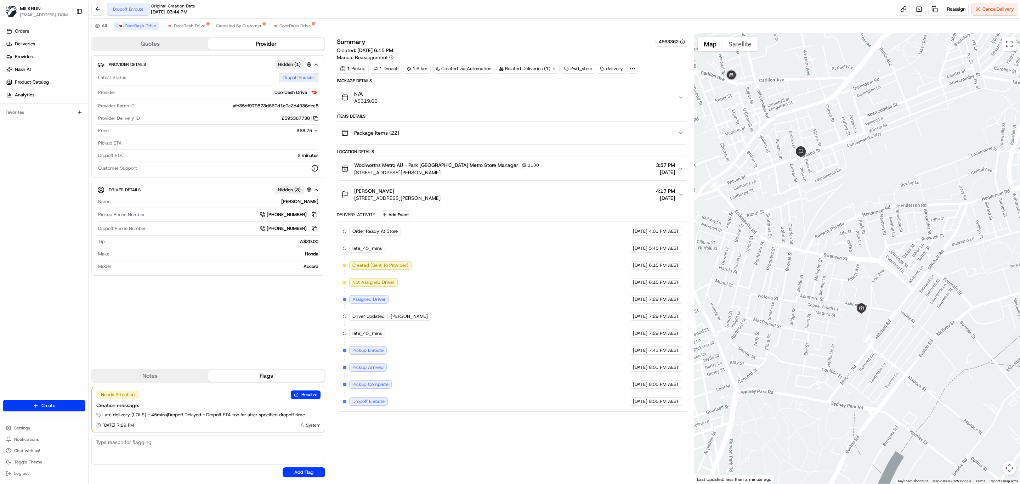
drag, startPoint x: 775, startPoint y: 185, endPoint x: 812, endPoint y: 184, distance: 37.2
click at [812, 184] on div at bounding box center [857, 258] width 326 height 450
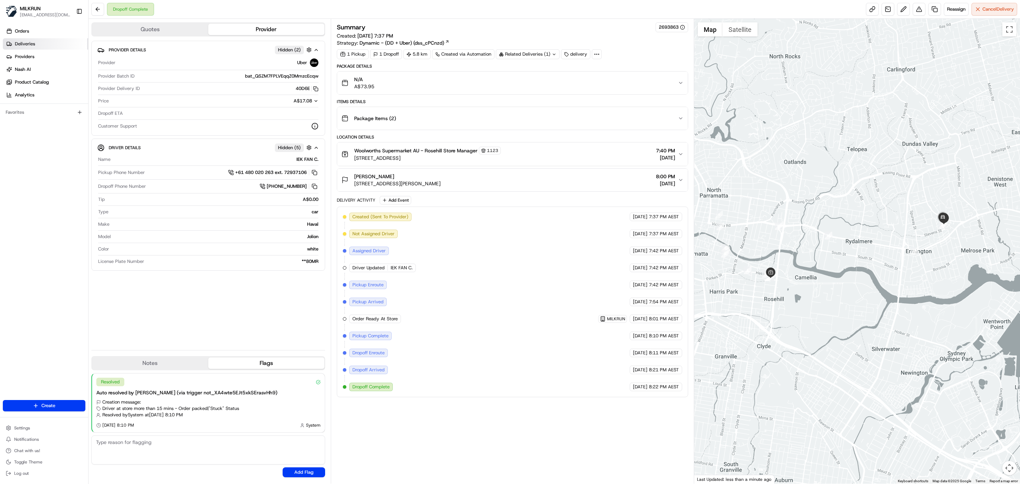
click at [27, 46] on span "Deliveries" at bounding box center [25, 44] width 20 height 6
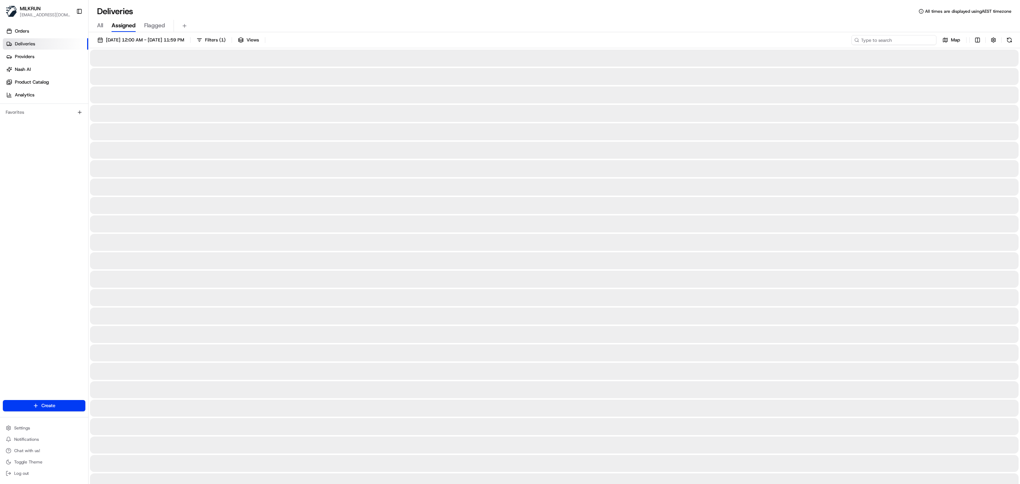
click at [900, 41] on input at bounding box center [894, 40] width 85 height 10
paste input "Dana Edwards"
type input "Dana Edwards"
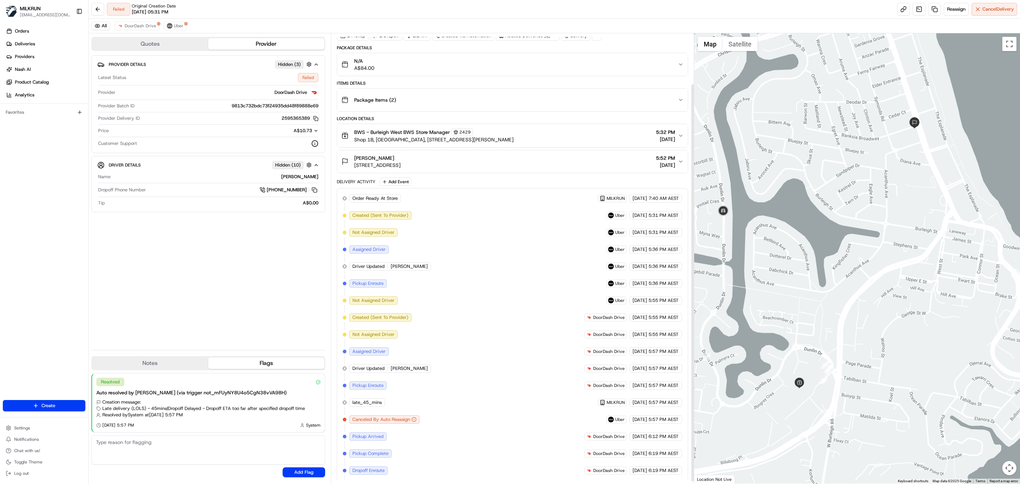
scroll to position [60, 0]
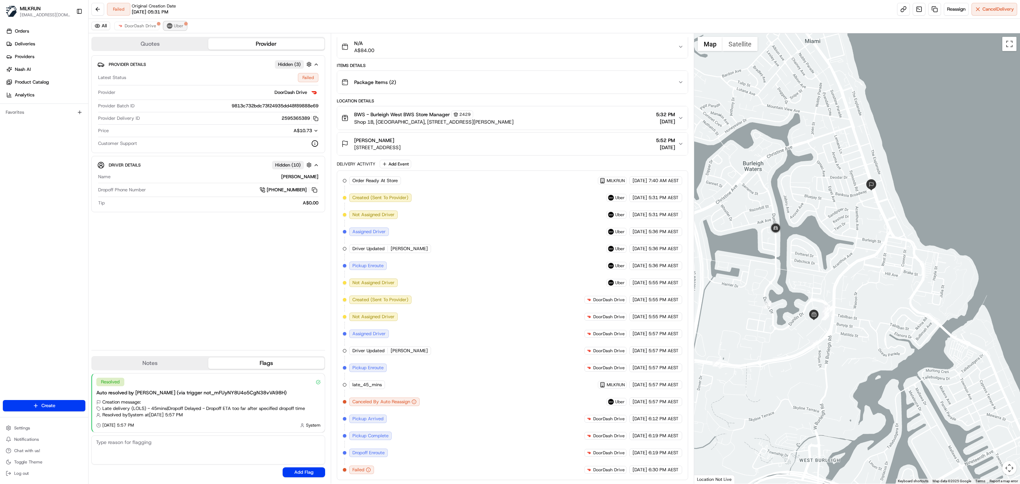
click at [176, 22] on button "Uber" at bounding box center [175, 26] width 23 height 9
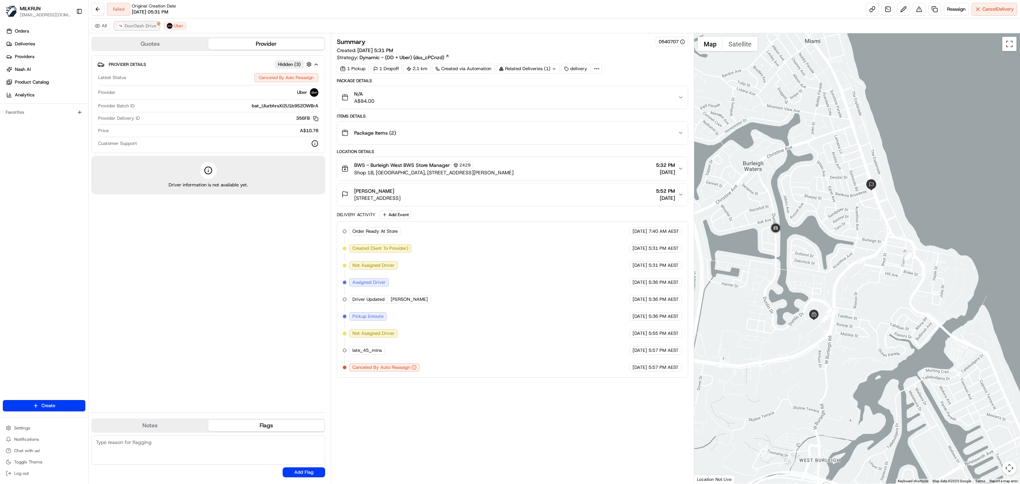
click at [149, 24] on span "DoorDash Drive" at bounding box center [141, 26] width 32 height 6
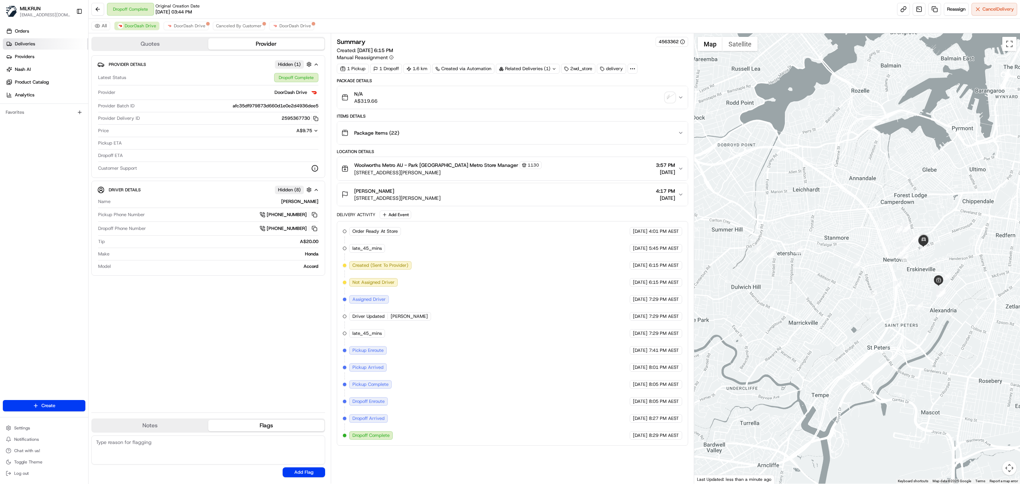
click at [36, 48] on link "Deliveries" at bounding box center [45, 43] width 85 height 11
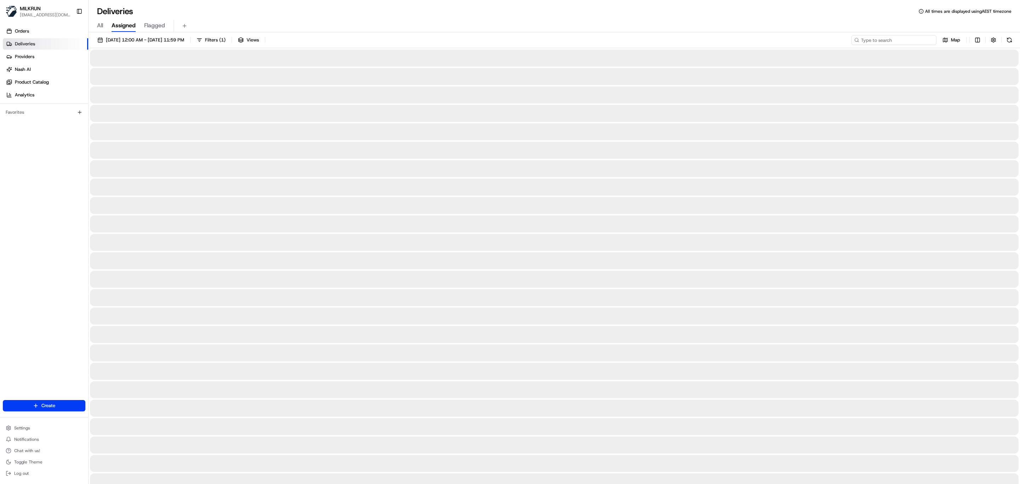
click at [900, 39] on input at bounding box center [894, 40] width 85 height 10
paste input "[PERSON_NAME]"
click at [863, 41] on input "[PERSON_NAME]" at bounding box center [894, 40] width 85 height 10
type input "[PERSON_NAME]"
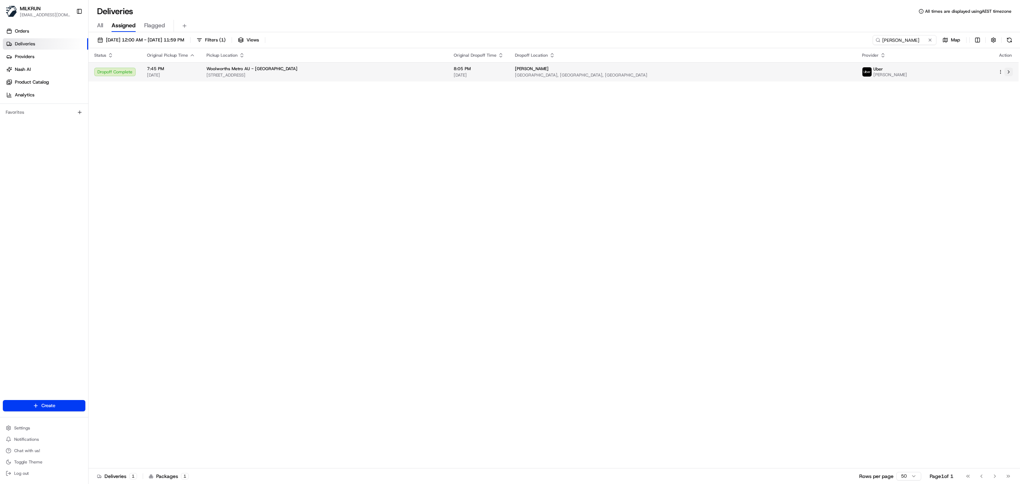
click at [1011, 73] on button at bounding box center [1009, 72] width 9 height 9
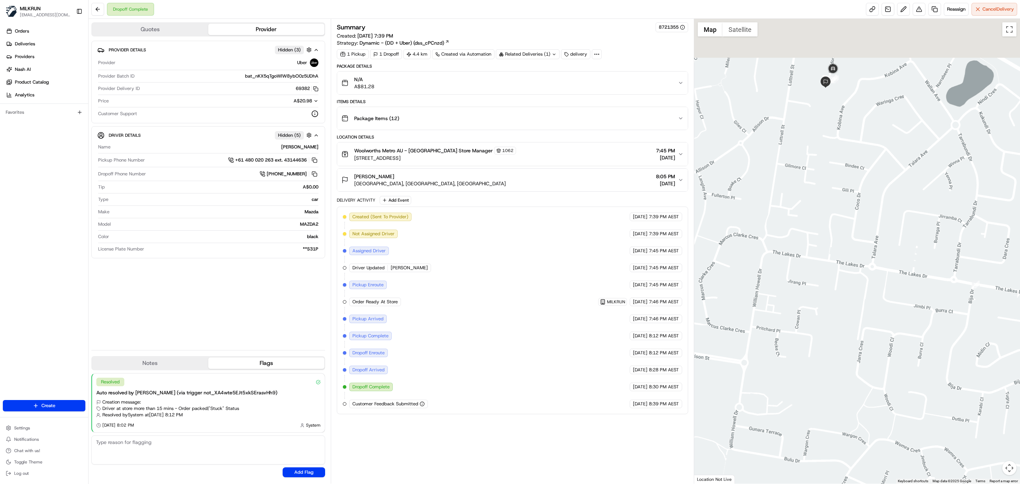
drag, startPoint x: 807, startPoint y: 62, endPoint x: 826, endPoint y: 153, distance: 93.7
click at [824, 158] on div at bounding box center [857, 251] width 326 height 465
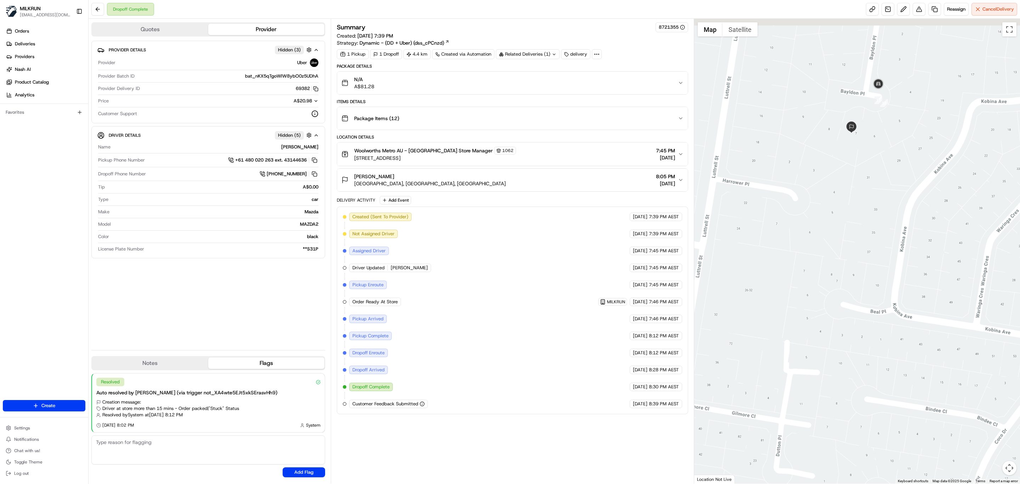
drag, startPoint x: 863, startPoint y: 150, endPoint x: 865, endPoint y: 193, distance: 43.6
click at [865, 193] on div at bounding box center [857, 251] width 326 height 465
drag, startPoint x: 859, startPoint y: 147, endPoint x: 862, endPoint y: 206, distance: 59.6
click at [862, 206] on div at bounding box center [857, 251] width 326 height 465
click at [678, 183] on icon "button" at bounding box center [681, 180] width 6 height 6
